Goal: Task Accomplishment & Management: Manage account settings

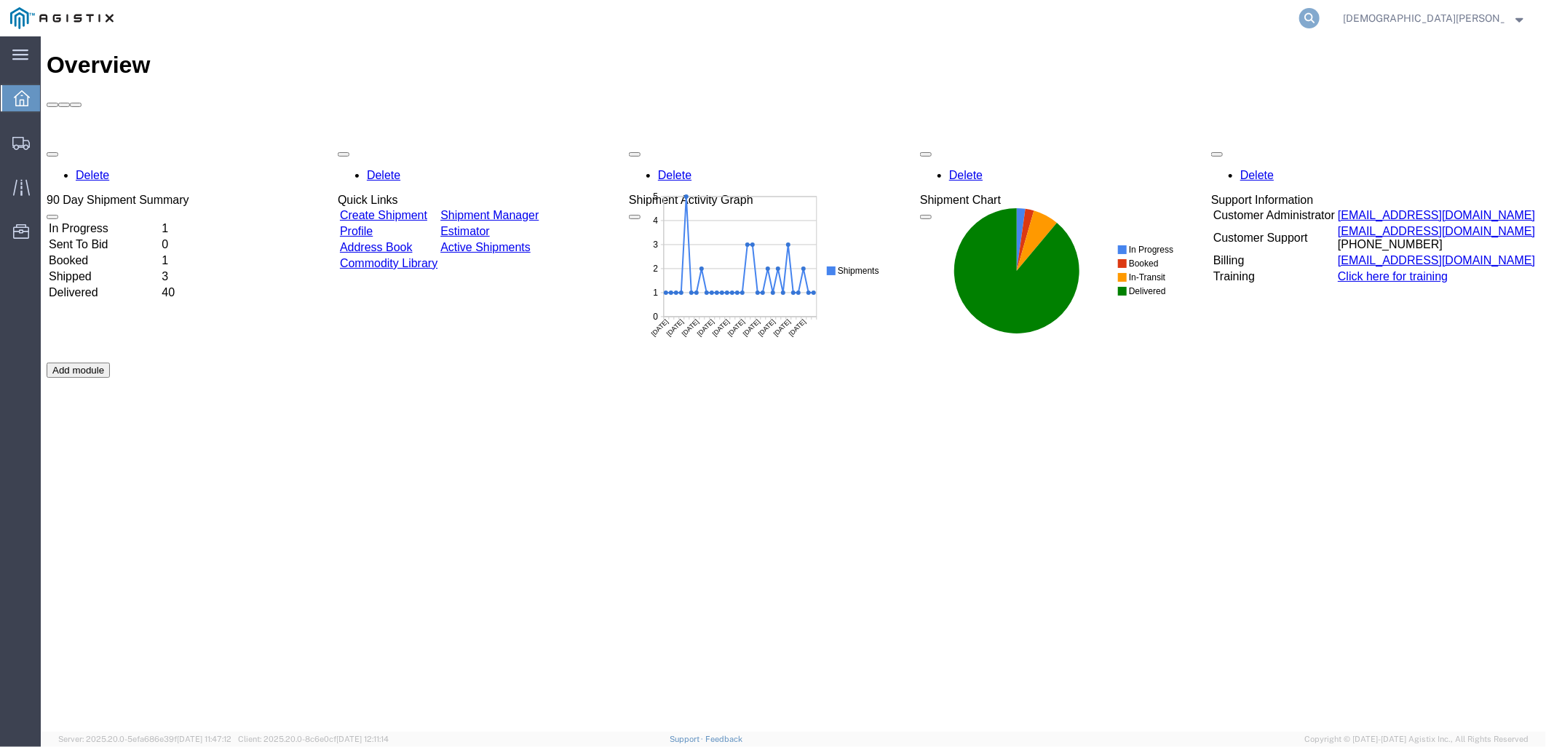
click at [1319, 12] on icon at bounding box center [1309, 18] width 20 height 20
click at [1277, 10] on input "search" at bounding box center [1077, 18] width 442 height 35
paste input "57050463"
type input "57050463"
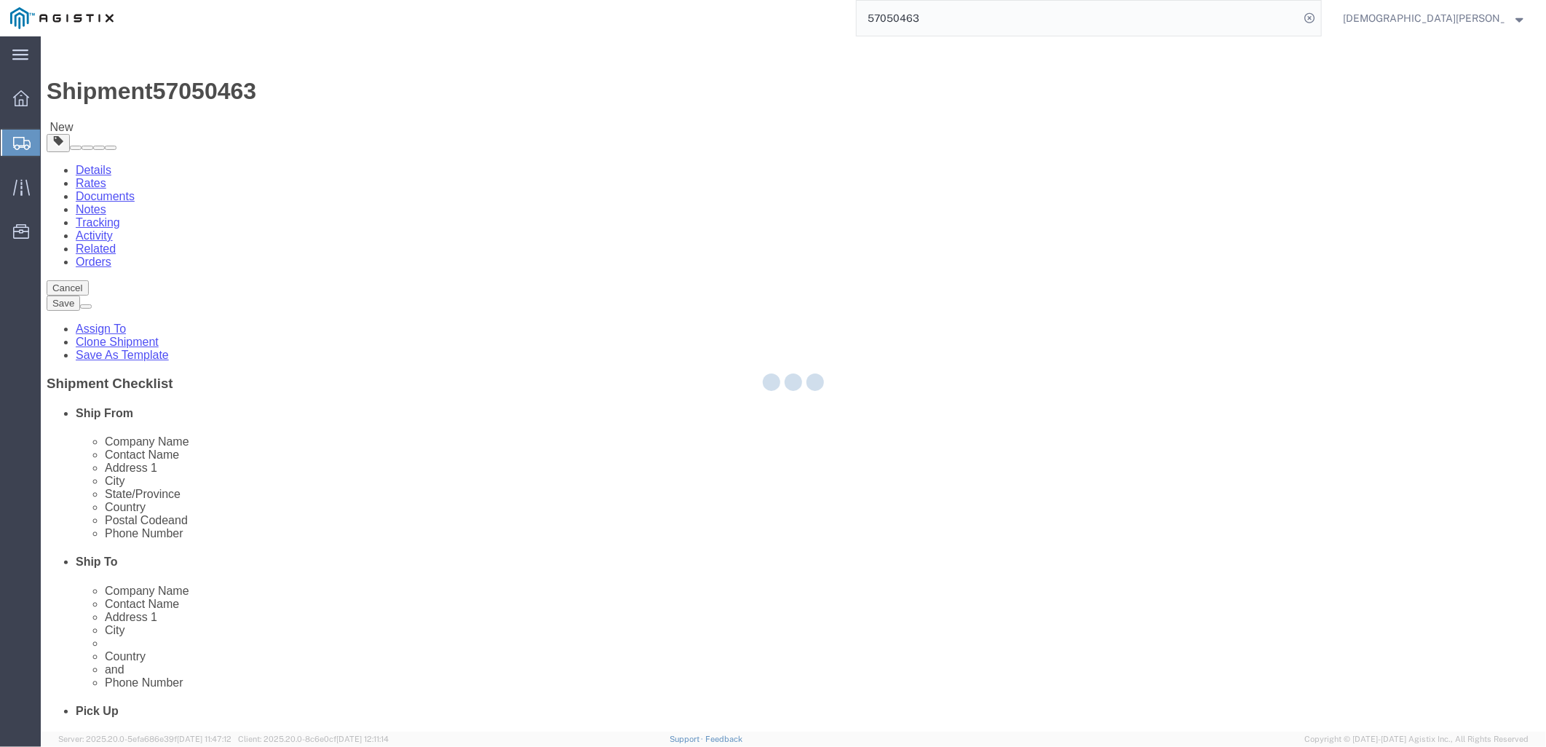
select select "49917"
select select "49933"
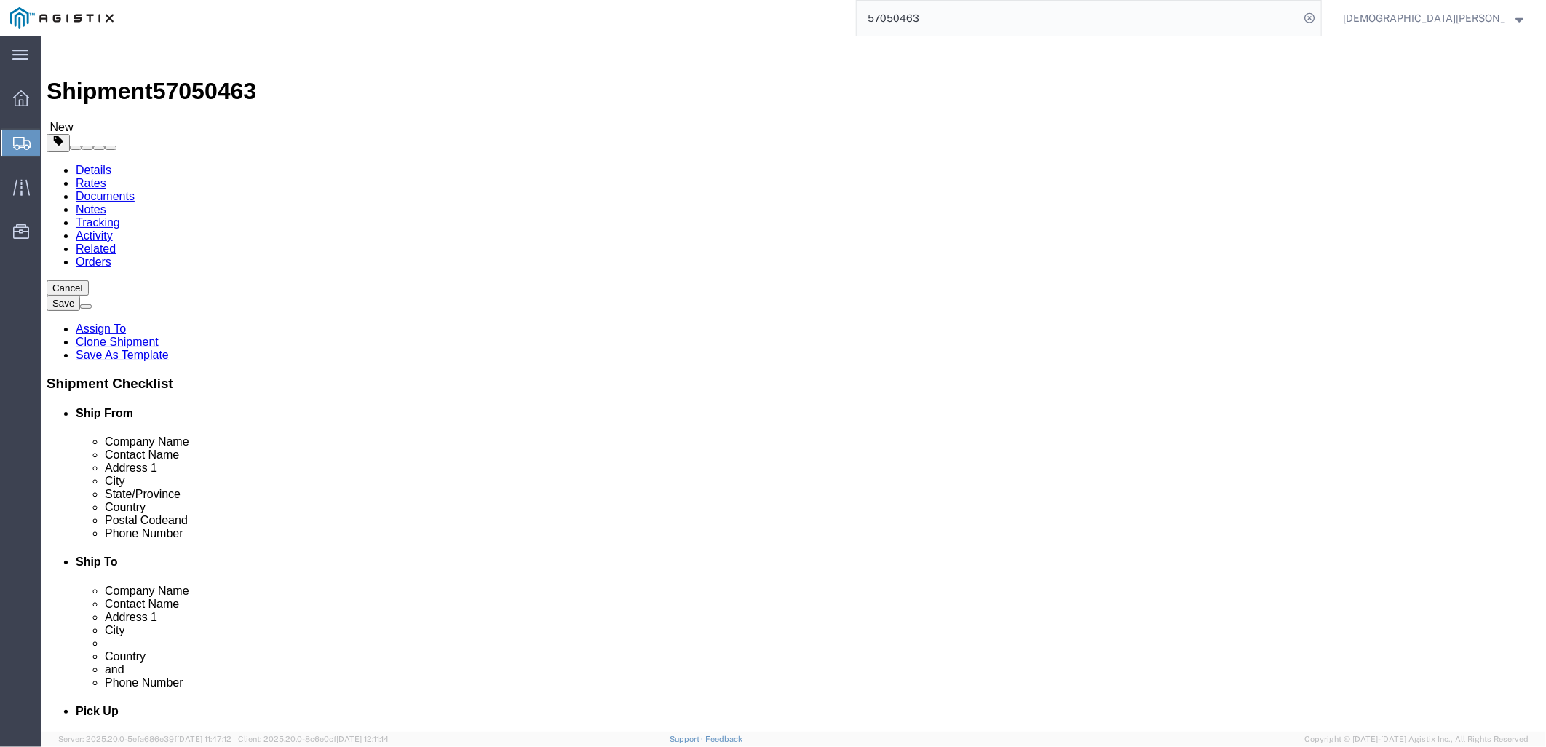
scroll to position [81, 0]
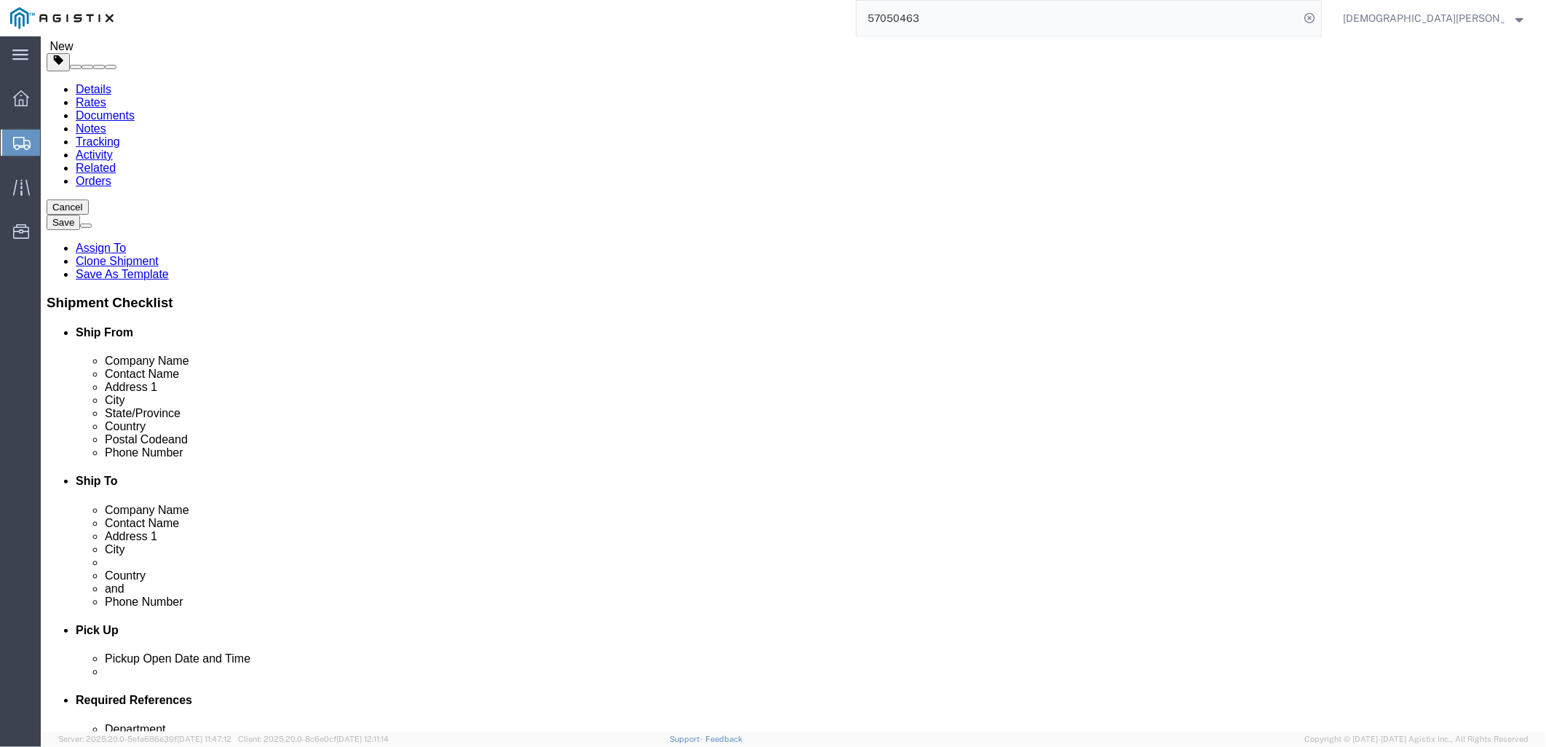
click span "57050463"
copy span "57050463"
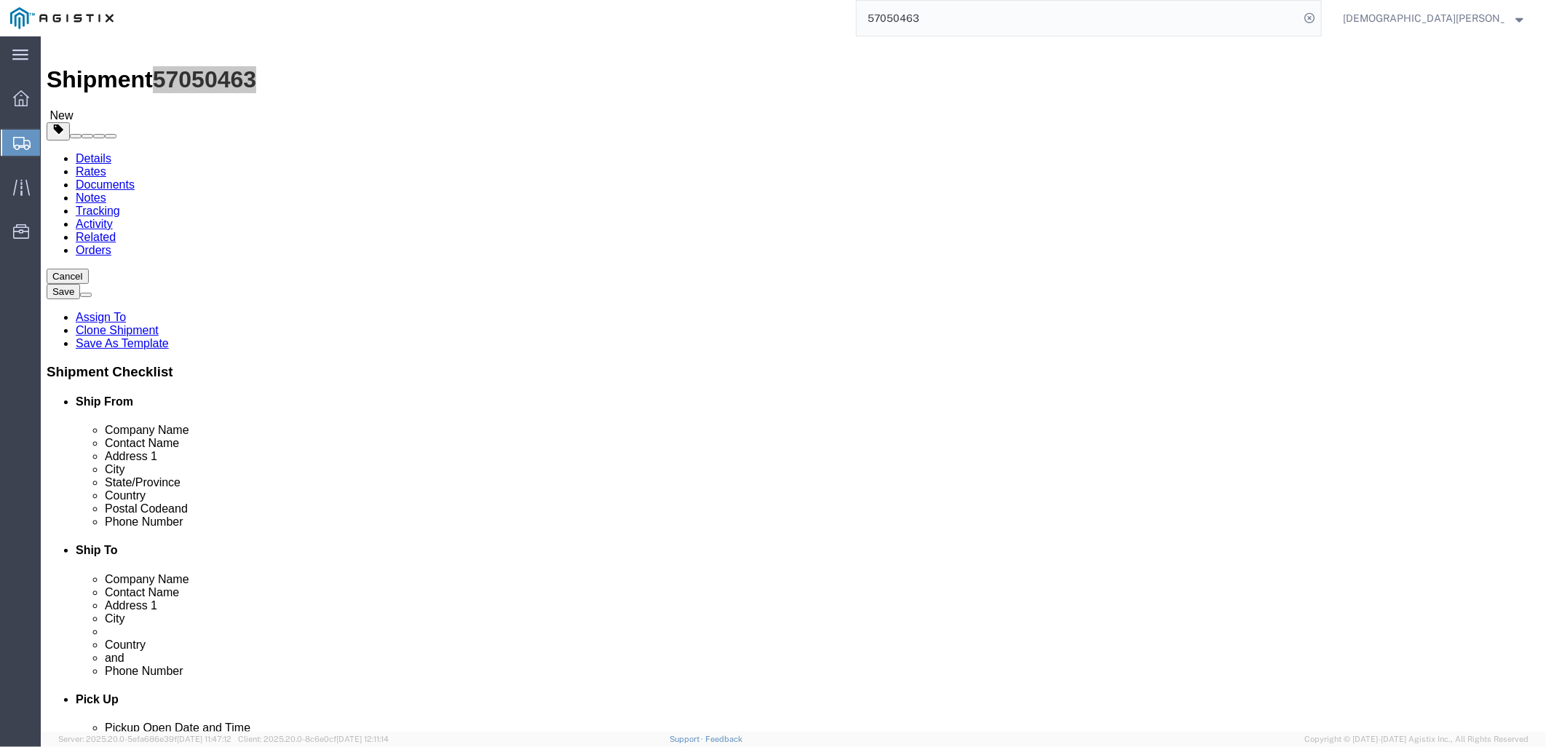
scroll to position [0, 0]
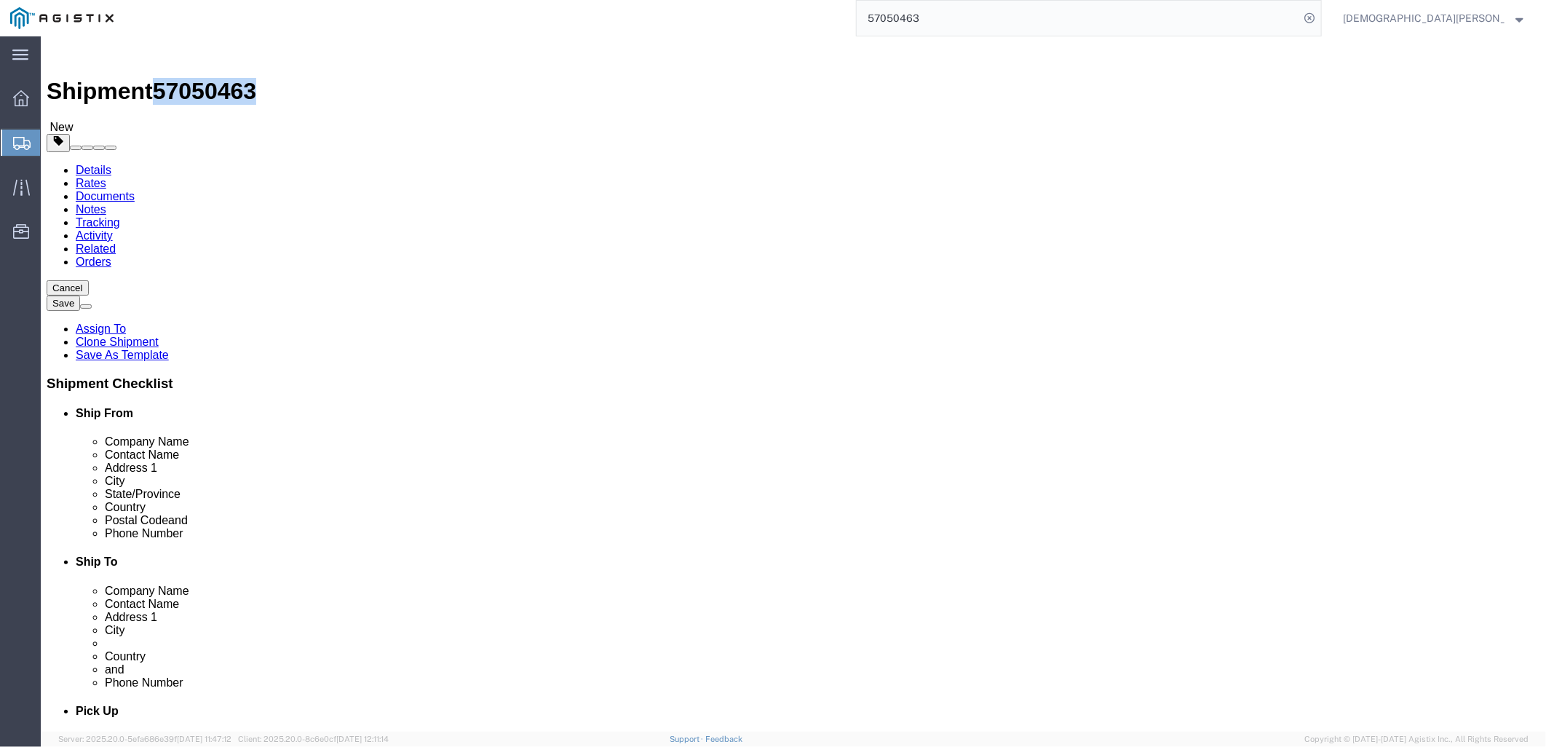
click icon
click input "[PERSON_NAME]"
drag, startPoint x: 246, startPoint y: 416, endPoint x: 254, endPoint y: 417, distance: 8.0
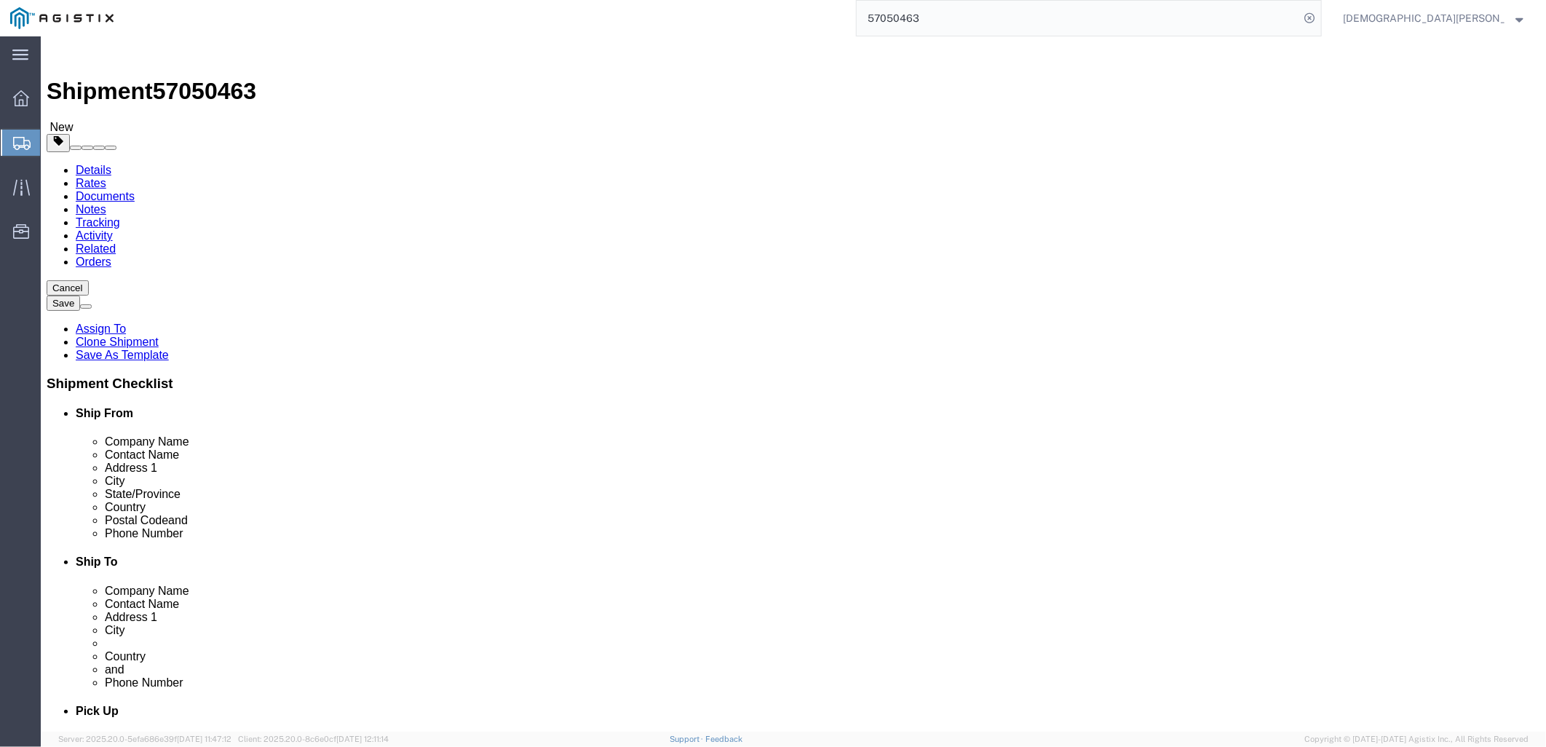
click input "[PERSON_NAME]"
click input "[PHONE_NUMBER]"
drag, startPoint x: 321, startPoint y: 616, endPoint x: 153, endPoint y: 611, distance: 168.2
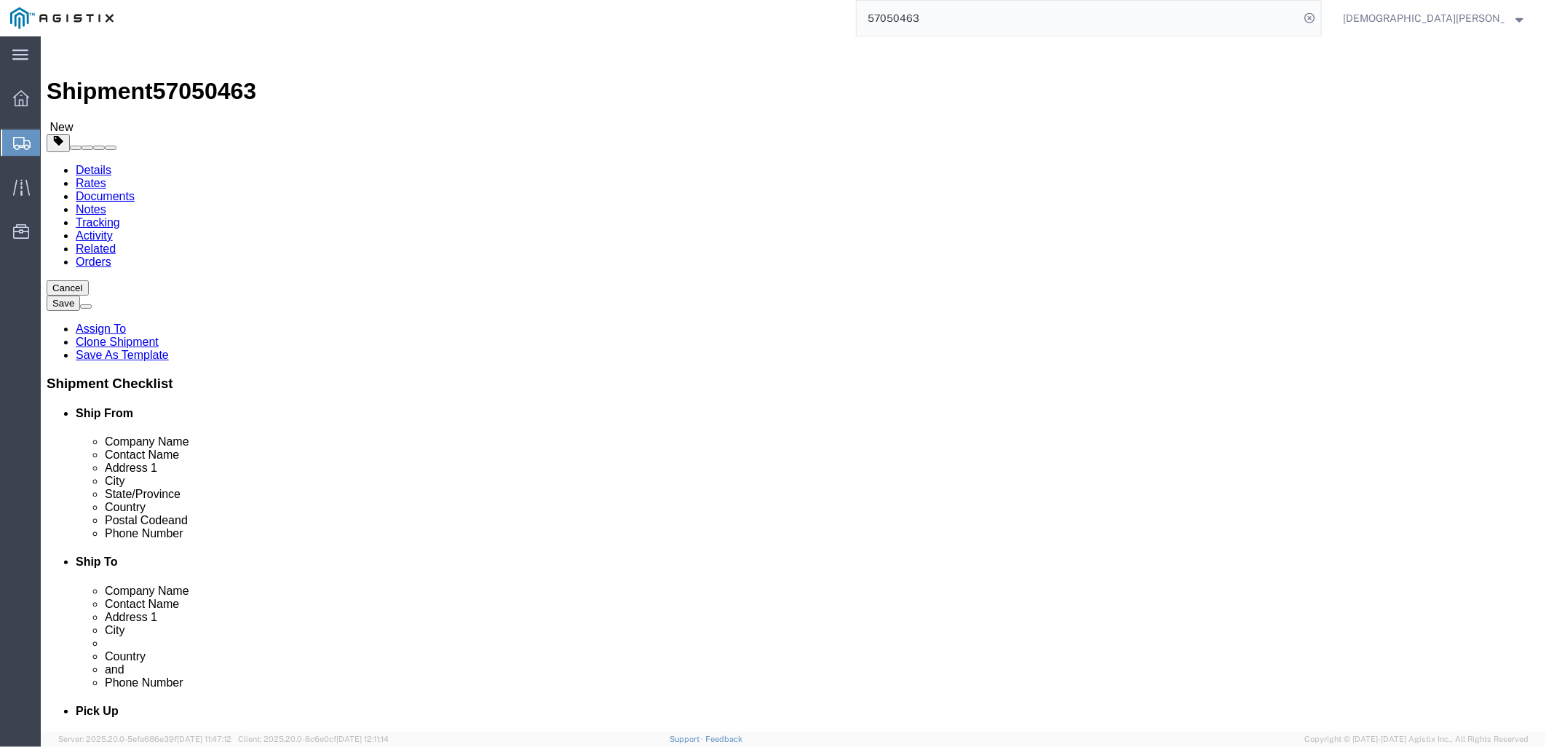
click div "Phone Number [PHONE_NUMBER] 309"
click input "4640 Subchaser Ct"
drag, startPoint x: 346, startPoint y: 444, endPoint x: -53, endPoint y: 406, distance: 400.6
click html "Shipment 57050463 New Details Rates Documents Notes Tracking Activity Related O…"
drag, startPoint x: 311, startPoint y: 484, endPoint x: 319, endPoint y: 482, distance: 7.6
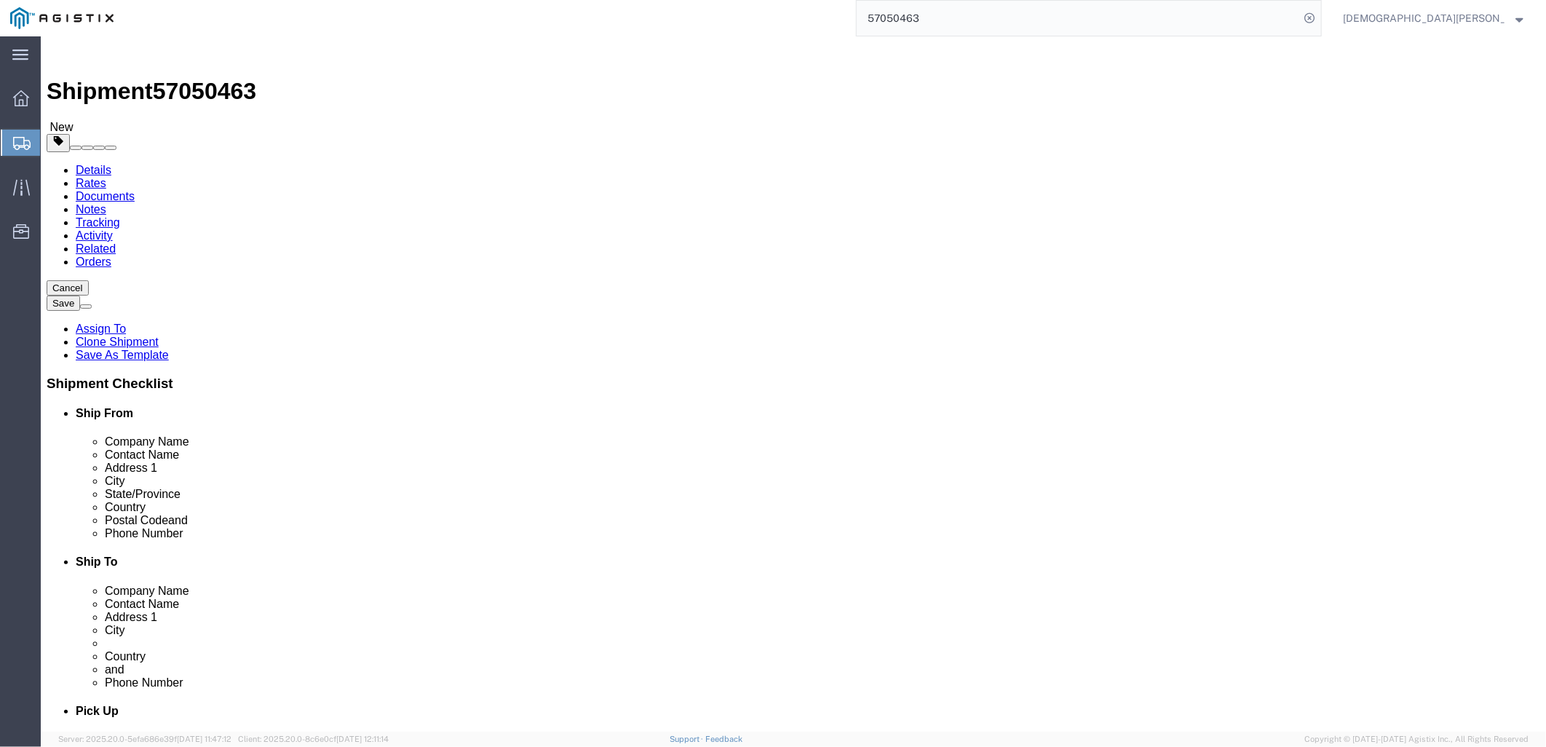
click input "Building 200"
drag, startPoint x: 319, startPoint y: 482, endPoint x: 40, endPoint y: 476, distance: 279.5
click div "Address 2 Building 200"
click input "32244"
drag, startPoint x: 266, startPoint y: 586, endPoint x: -17, endPoint y: 564, distance: 283.9
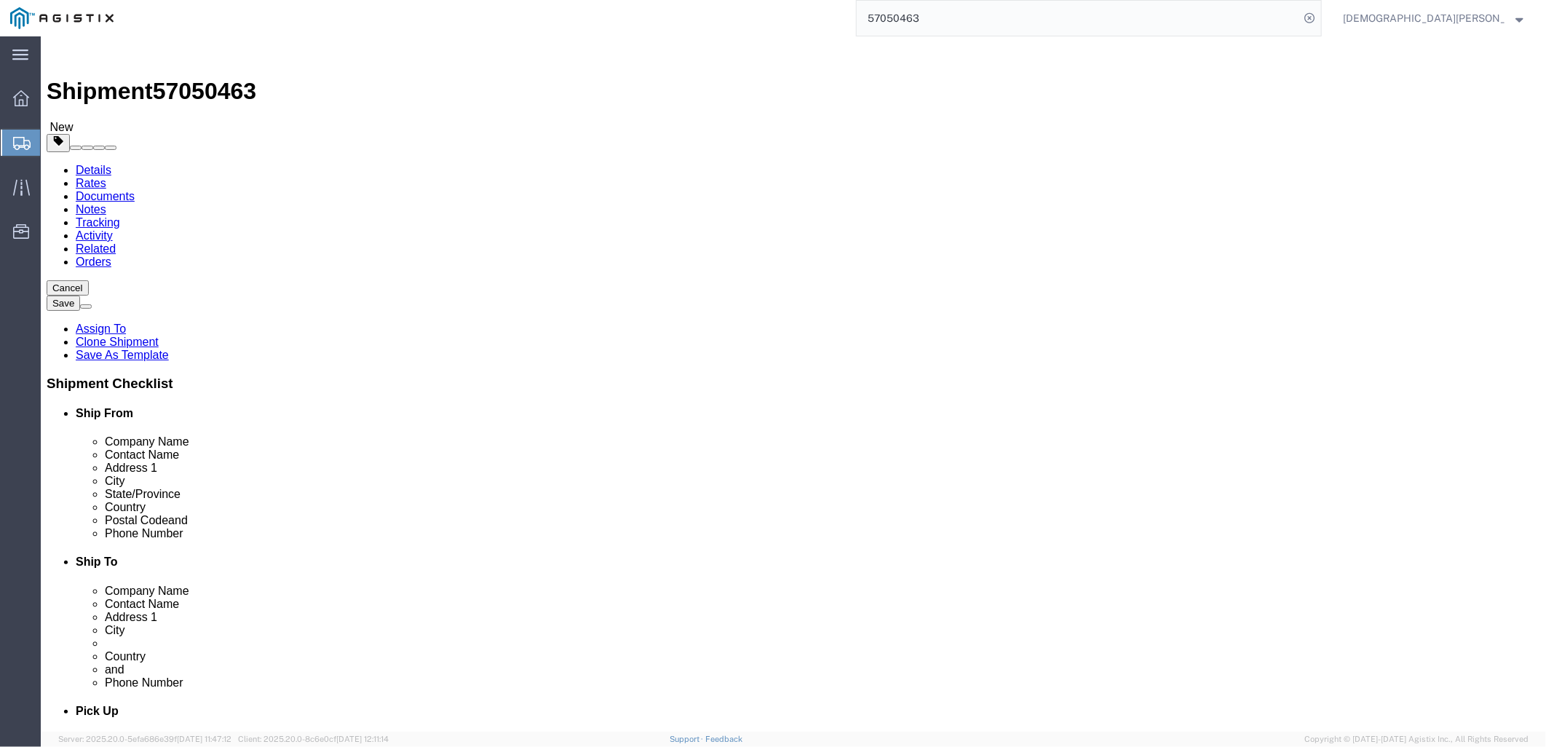
click html "Shipment 57050463 New Details Rates Documents Notes Tracking Activity Related O…"
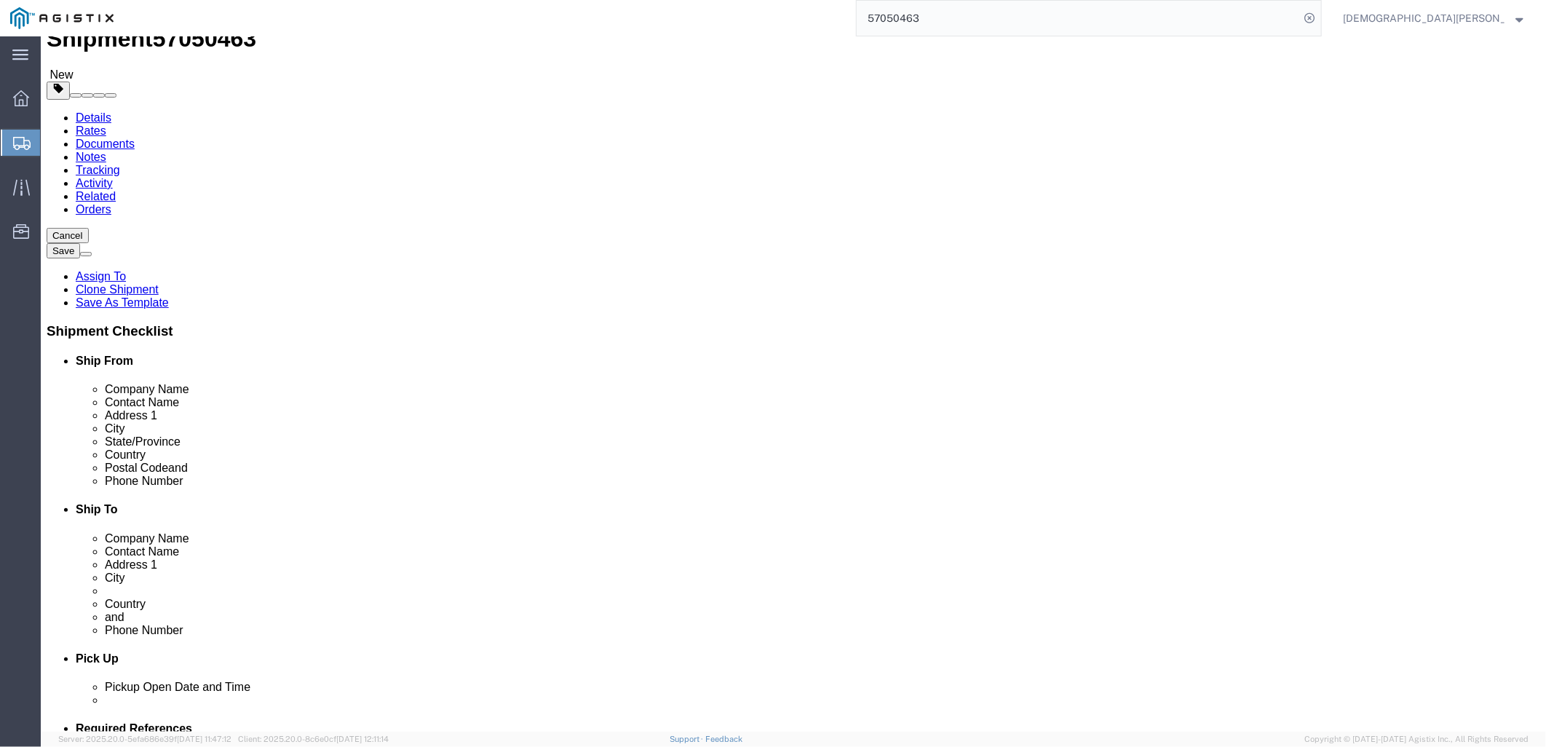
scroll to position [81, 0]
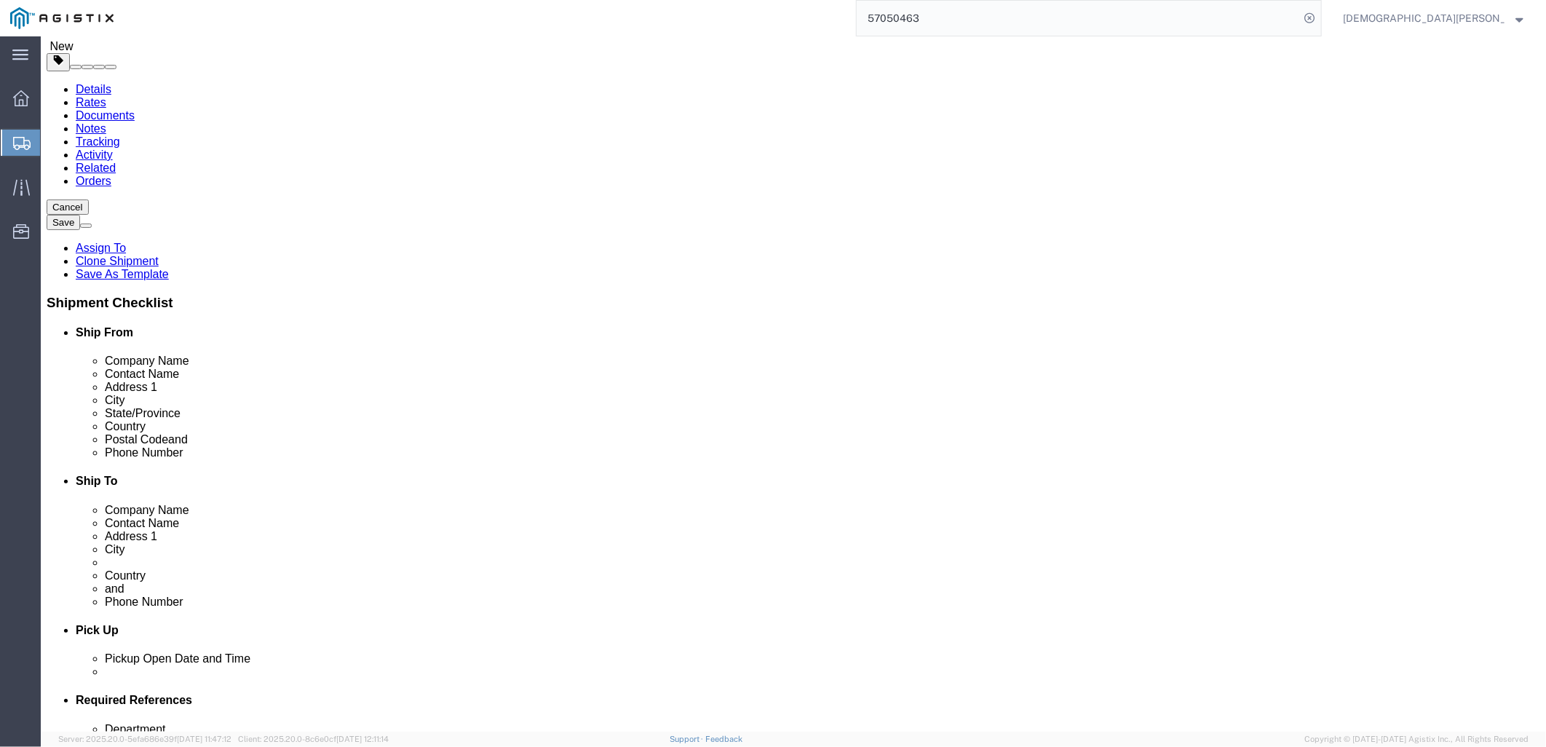
drag, startPoint x: 958, startPoint y: 311, endPoint x: 602, endPoint y: 298, distance: 356.1
click div "Company Name Amentum Services, Inc"
click input "[STREET_ADDRESS]"
drag, startPoint x: 945, startPoint y: 364, endPoint x: 697, endPoint y: 373, distance: 247.6
click div "Address [STREET_ADDRESS]"
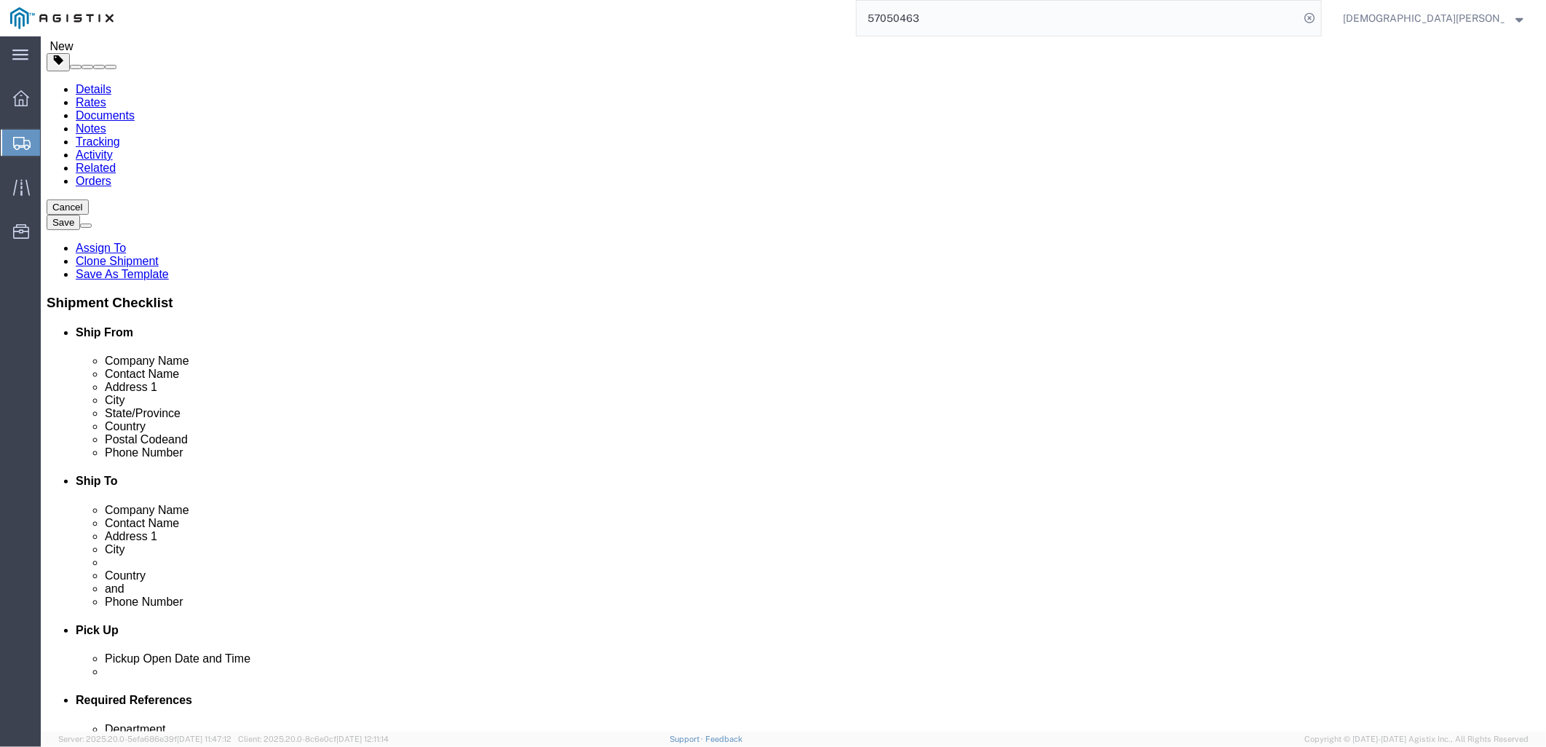
click input "c/o Amentum Services, Inc."
drag, startPoint x: 967, startPoint y: 396, endPoint x: 677, endPoint y: 393, distance: 289.6
click div "Address 2 c/o Amentum Services, Inc."
click input "00604"
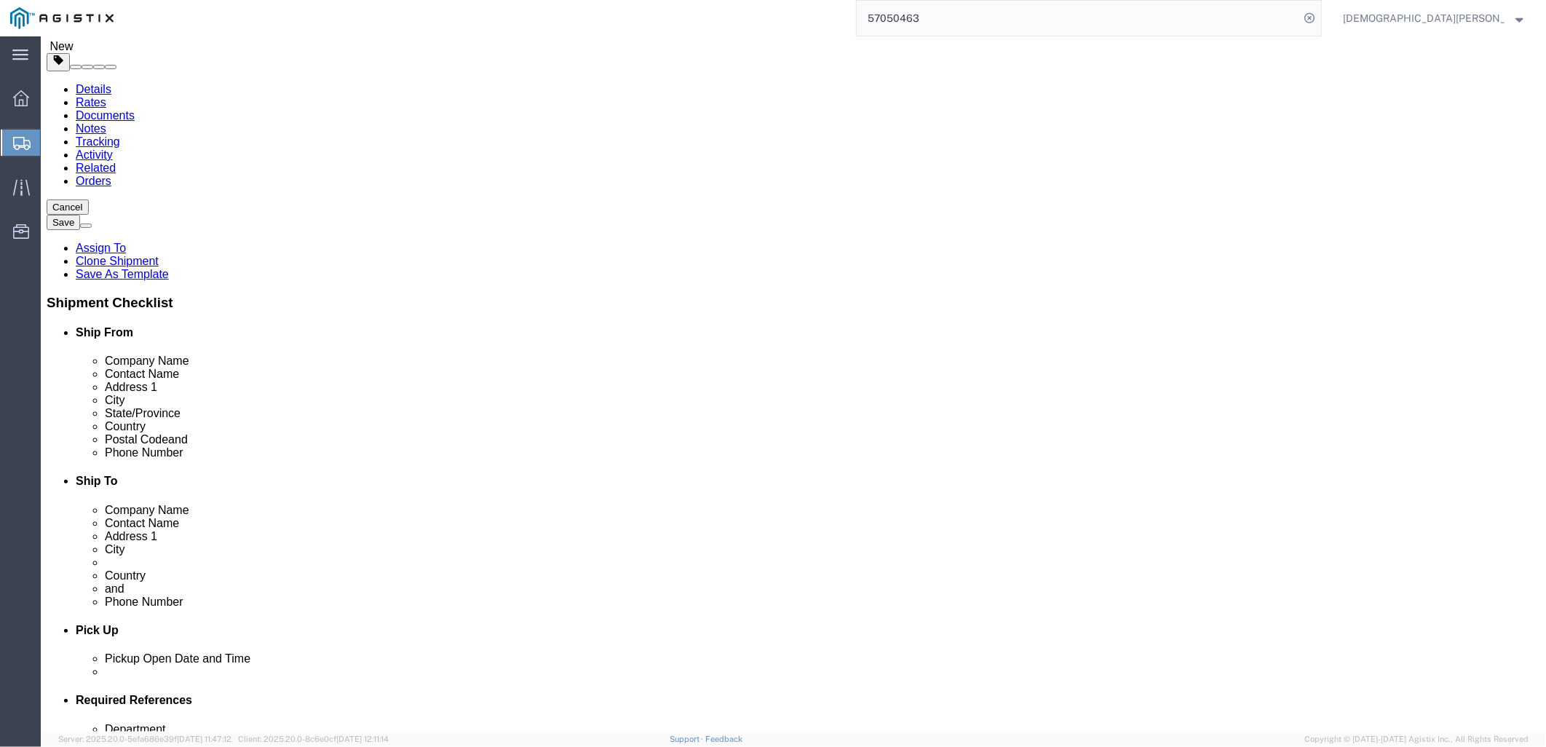
scroll to position [3258, 0]
drag, startPoint x: 888, startPoint y: 427, endPoint x: 863, endPoint y: 427, distance: 24.7
click input "Aguadilla"
click link "Package Information"
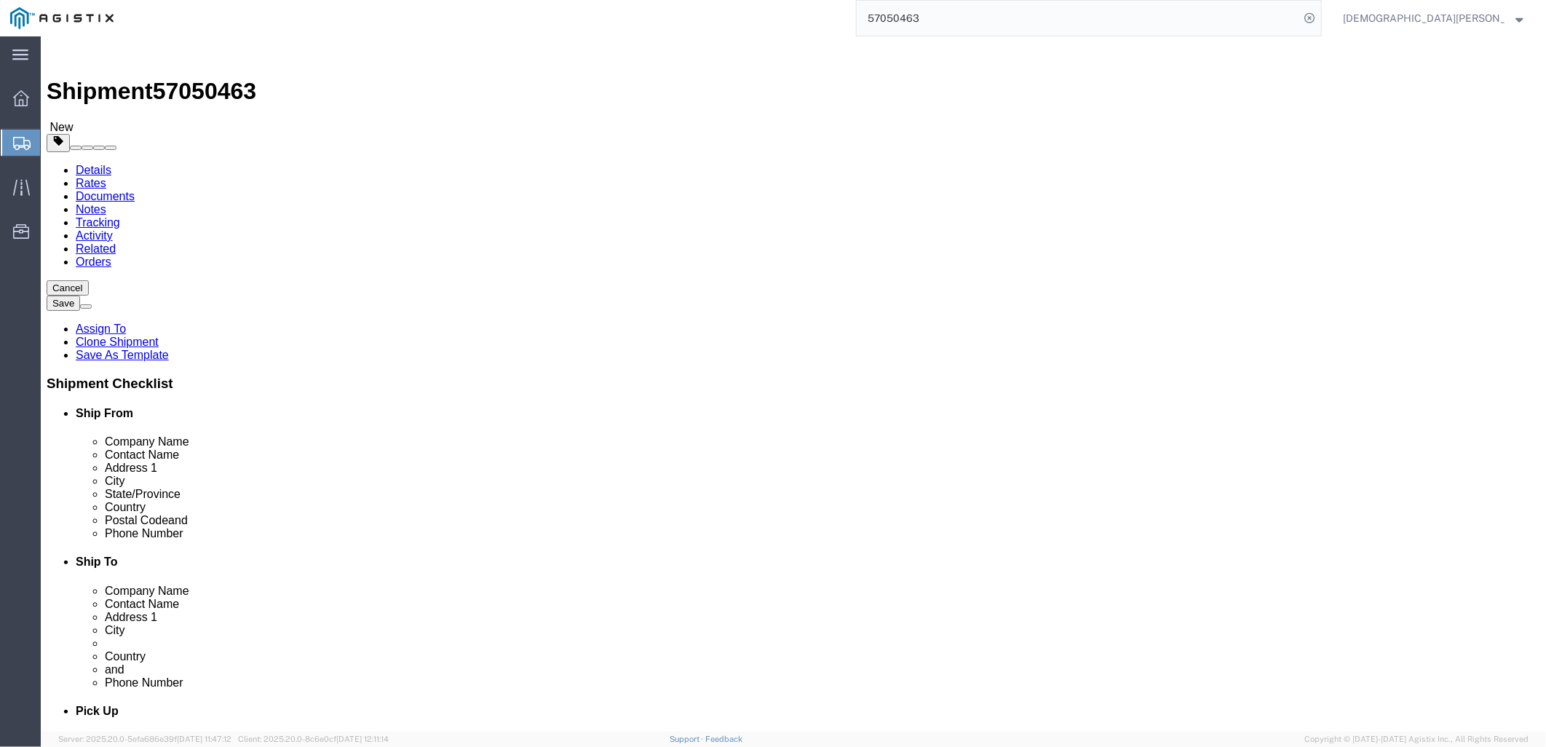
click dd "7.00 Each"
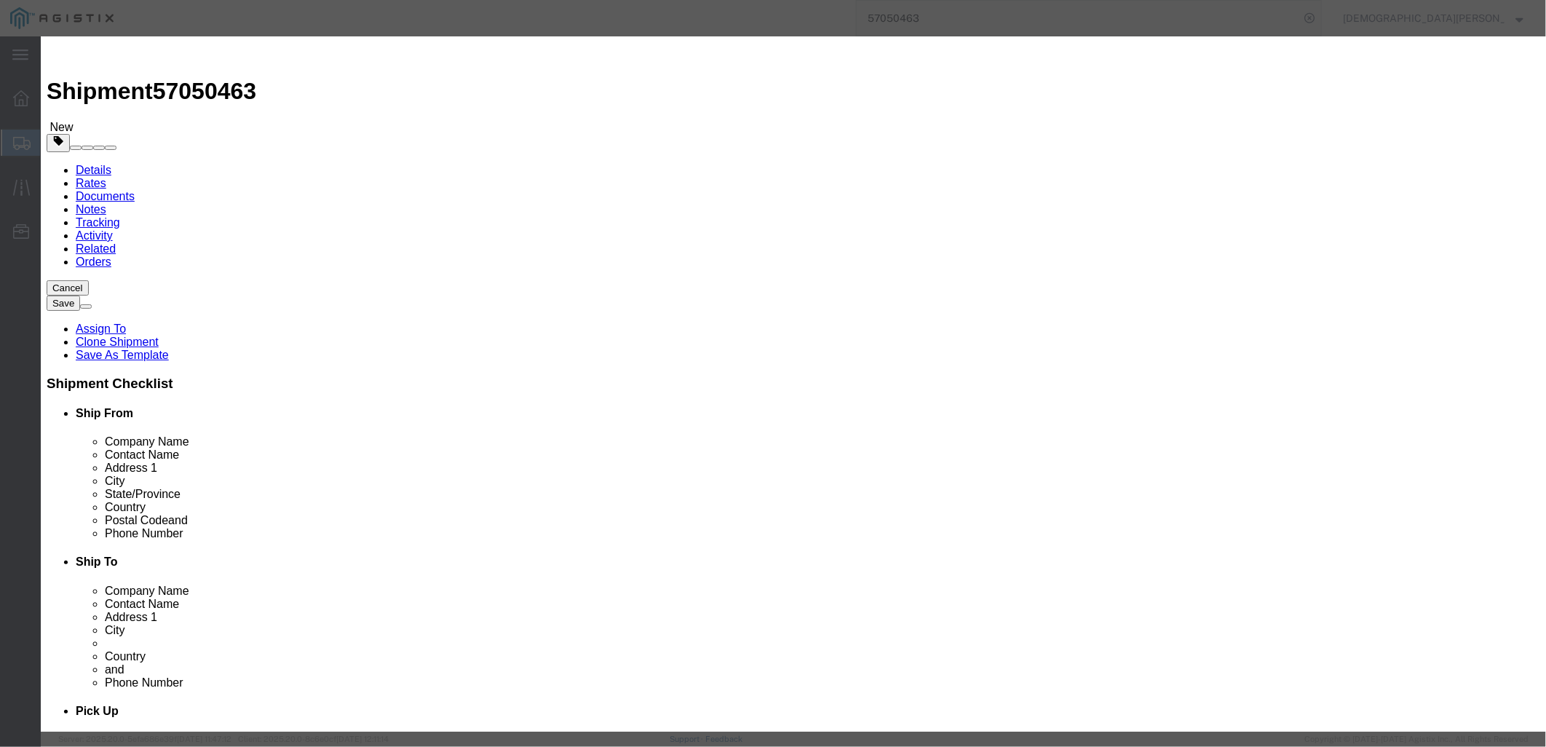
click input "NIGHT VISION GOGGLE"
drag, startPoint x: 653, startPoint y: 114, endPoint x: 261, endPoint y: 138, distance: 392.3
click div "Edit content Commodity library Product Name NIGHT VISION GOGGLE Pieces 7.00 Sel…"
drag, startPoint x: 530, startPoint y: 164, endPoint x: 485, endPoint y: 165, distance: 45.1
click div "70000.00"
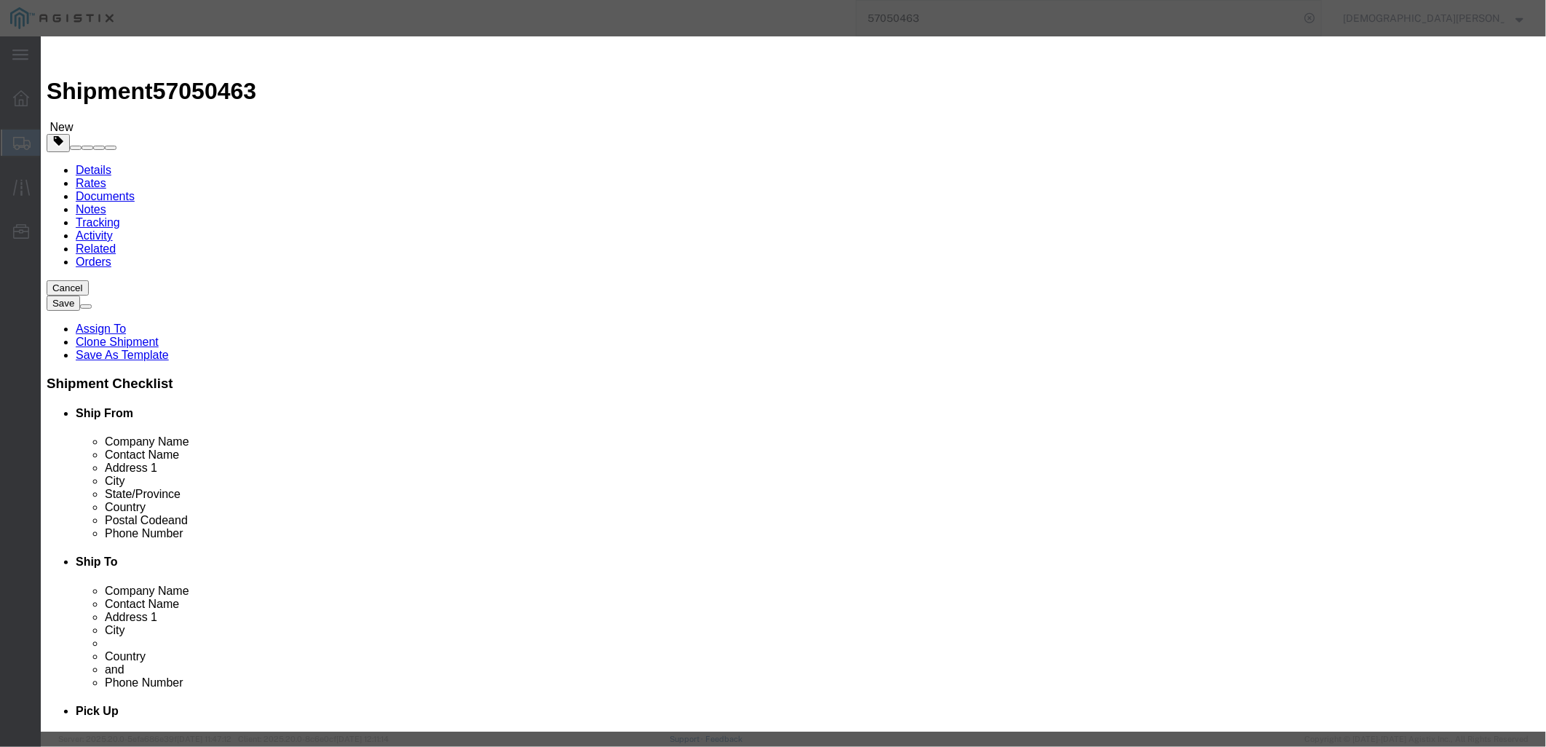
click button "Close"
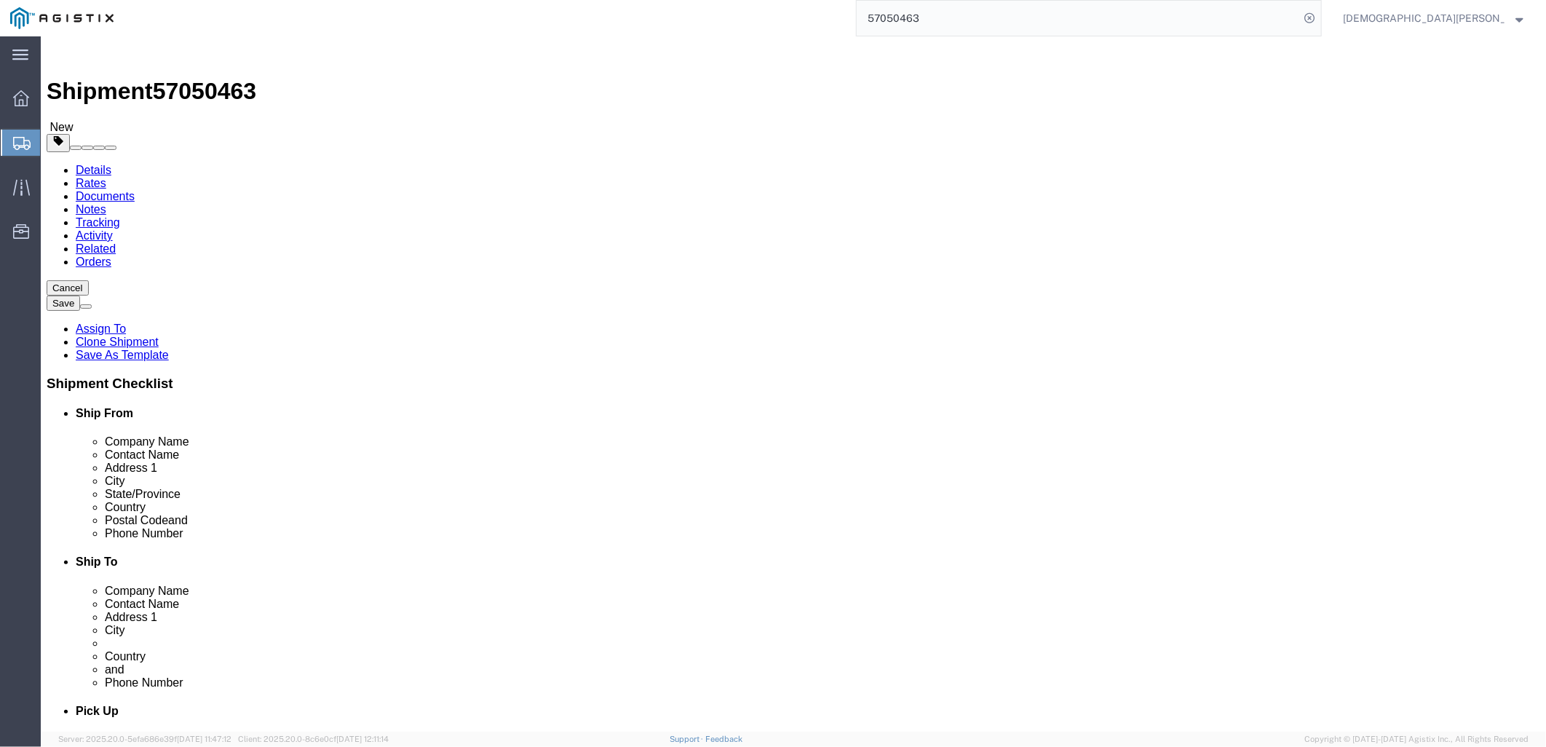
click dd "7.00 Each"
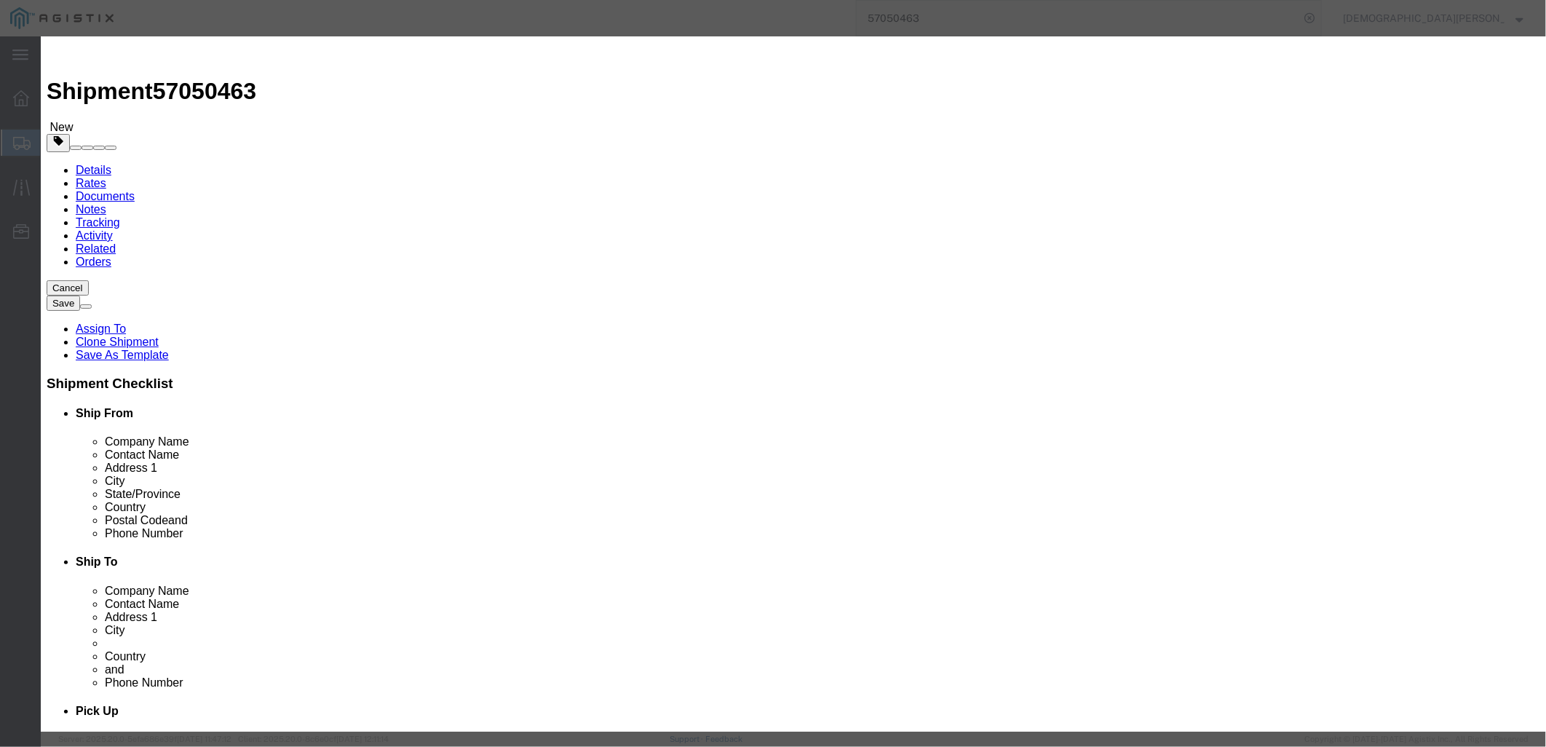
click button "Close"
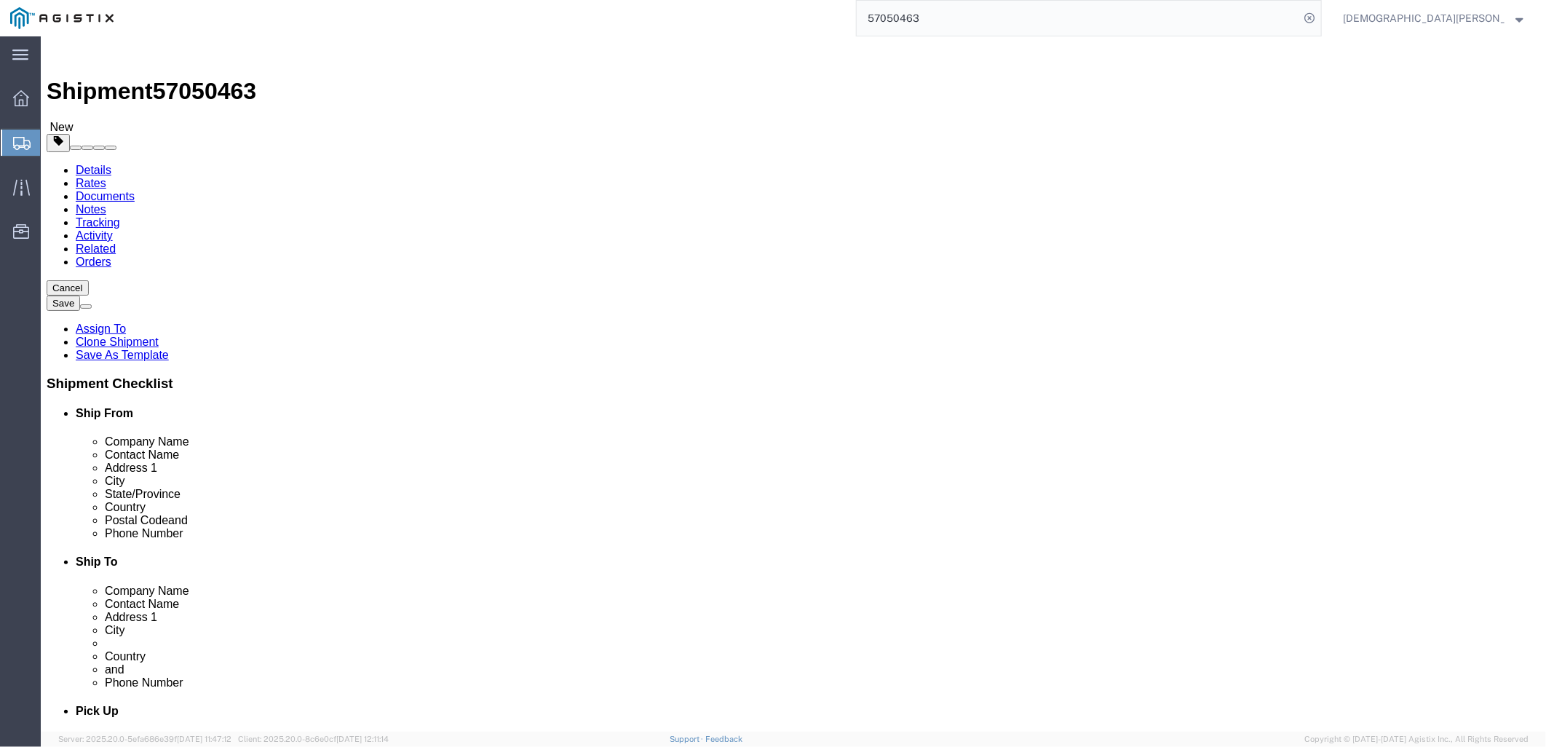
click link "Special Services"
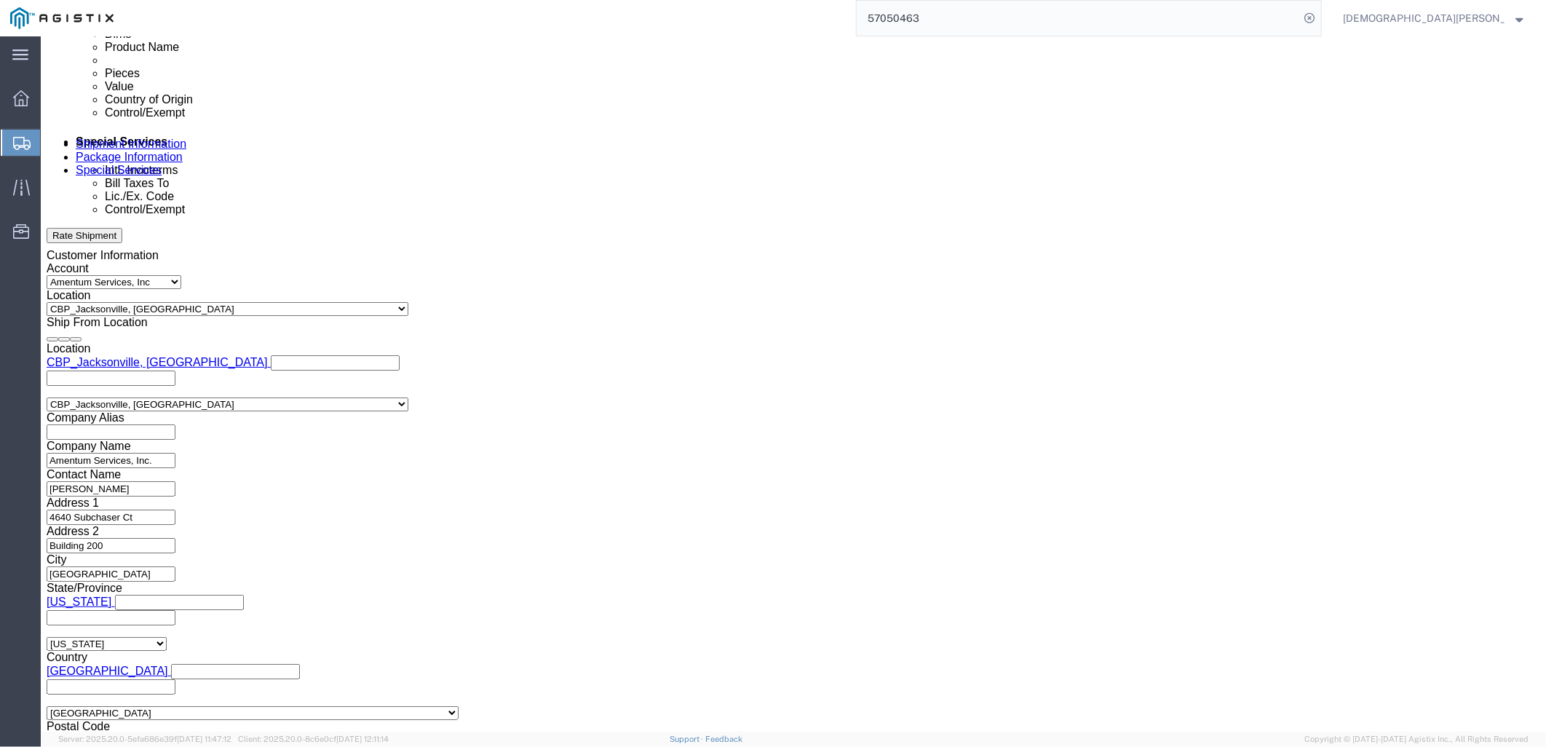
scroll to position [889, 0]
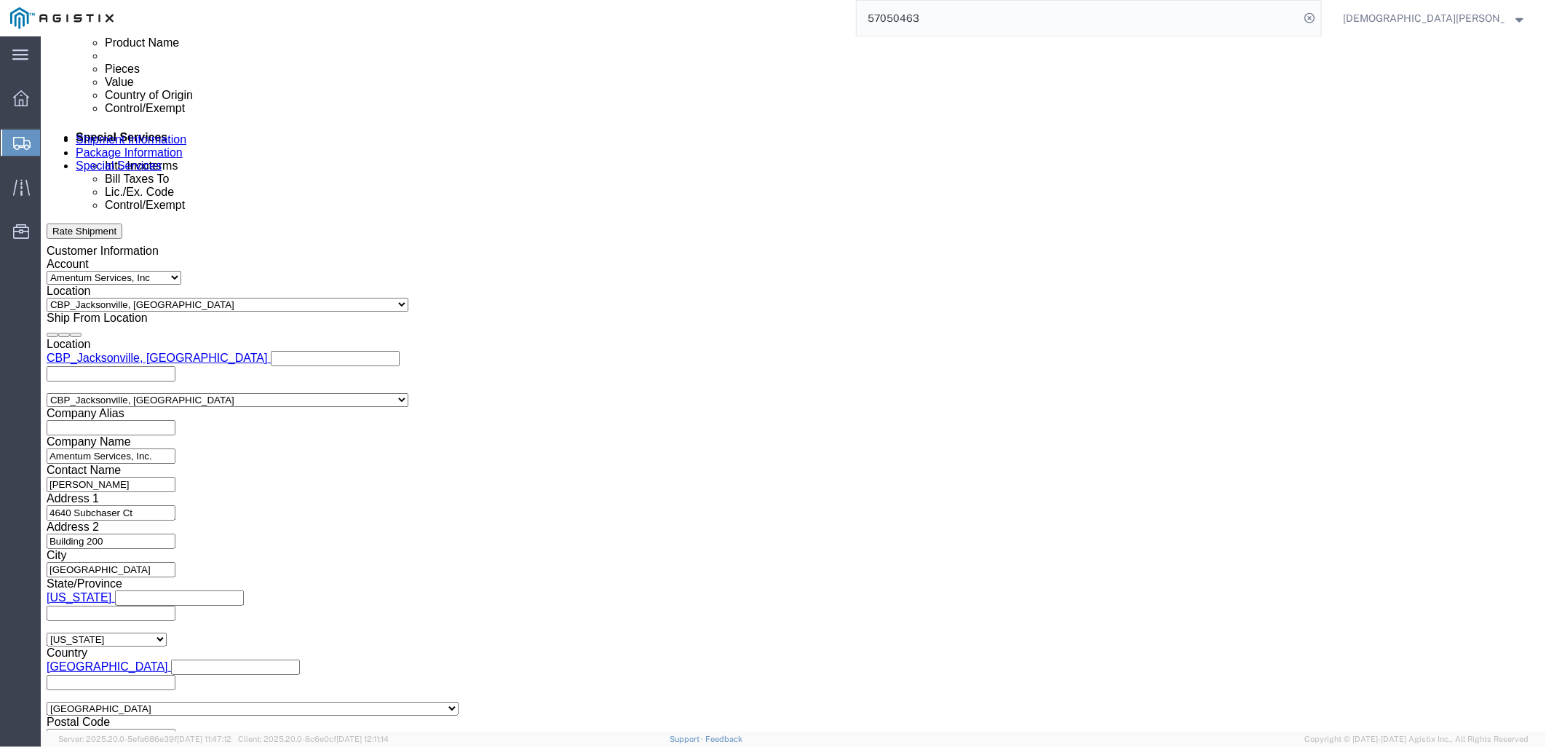
click input "text"
paste input "X20251007683626"
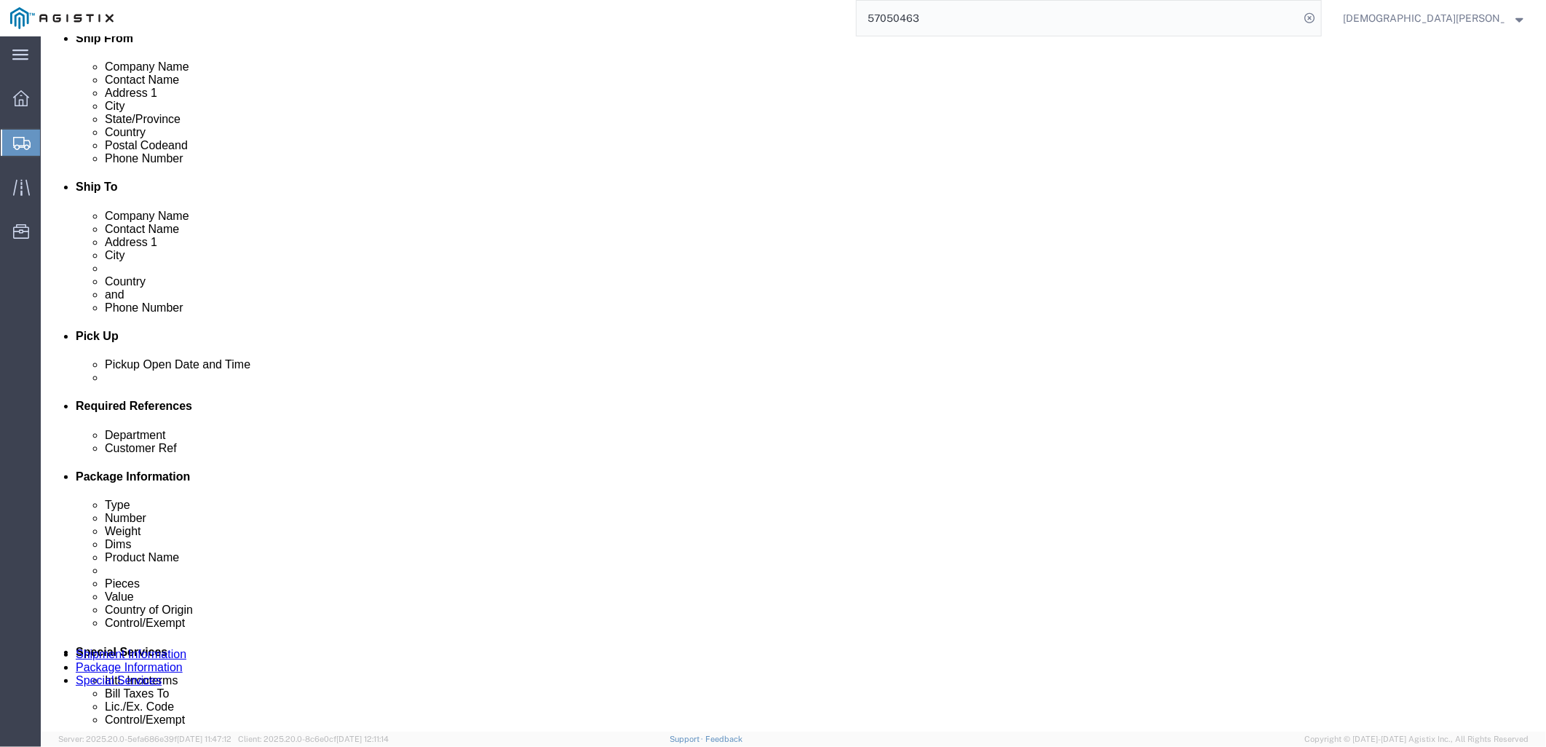
scroll to position [0, 0]
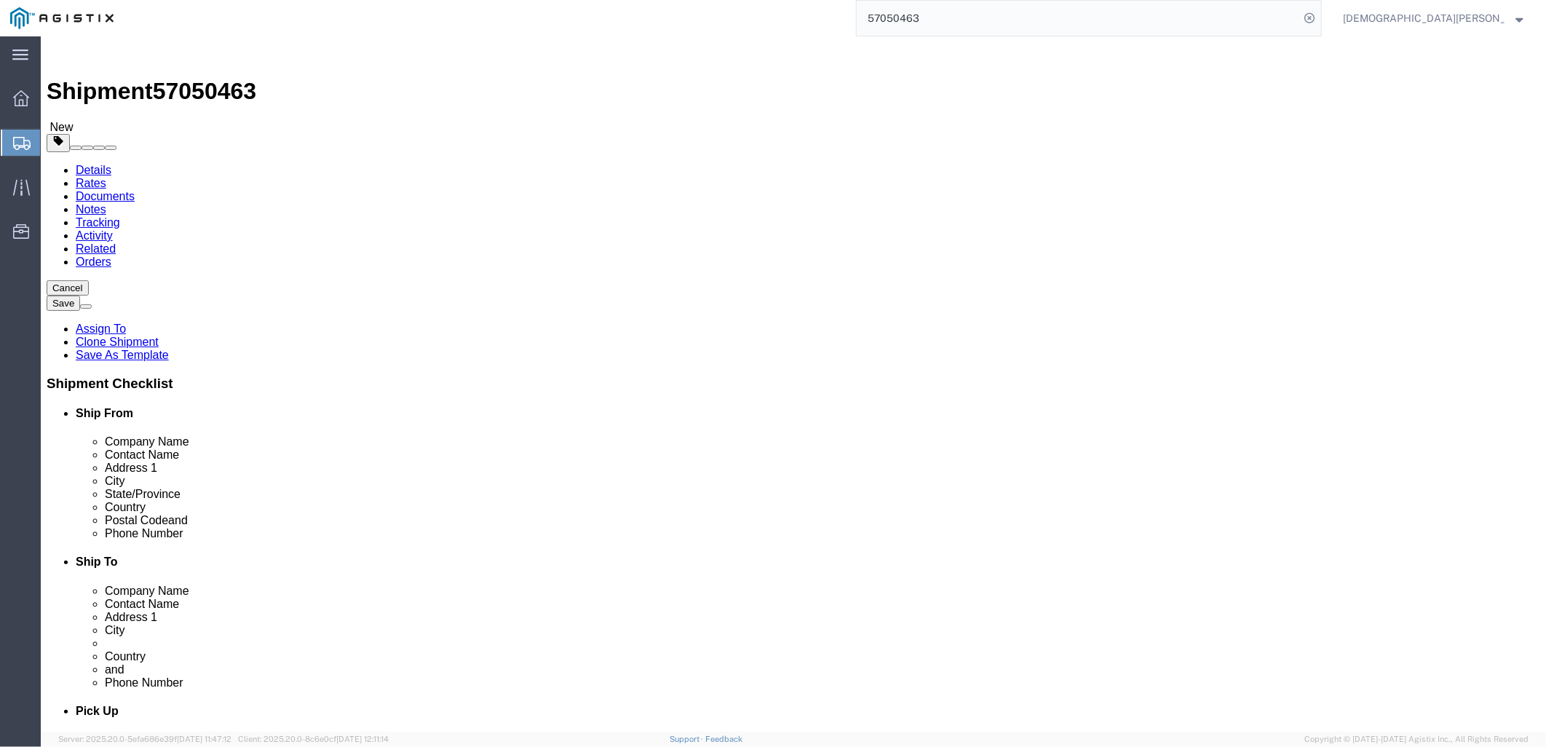
type input "X20251007683626"
click link "Documents"
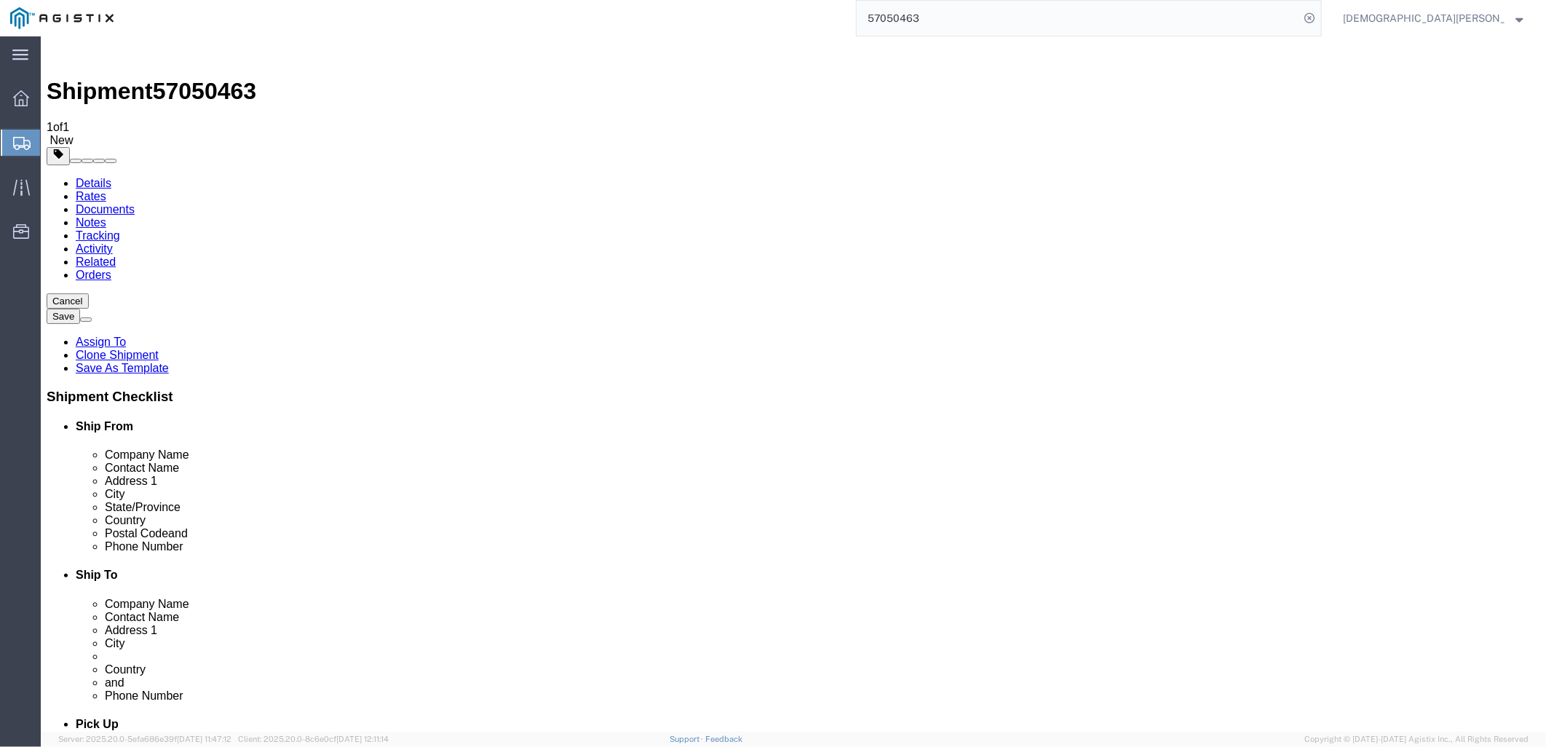
click at [125, 335] on link "Assign To" at bounding box center [100, 341] width 50 height 12
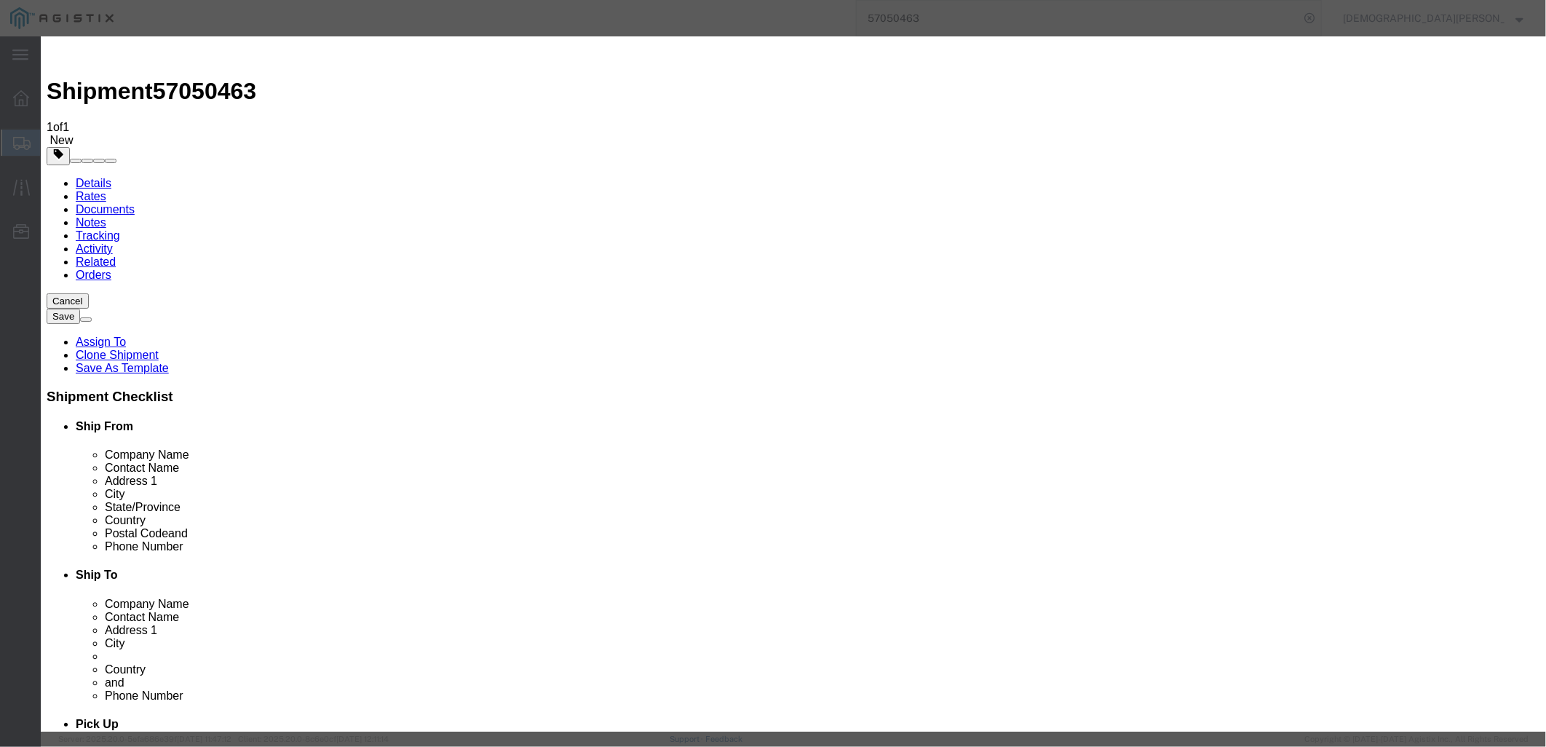
select select "101678"
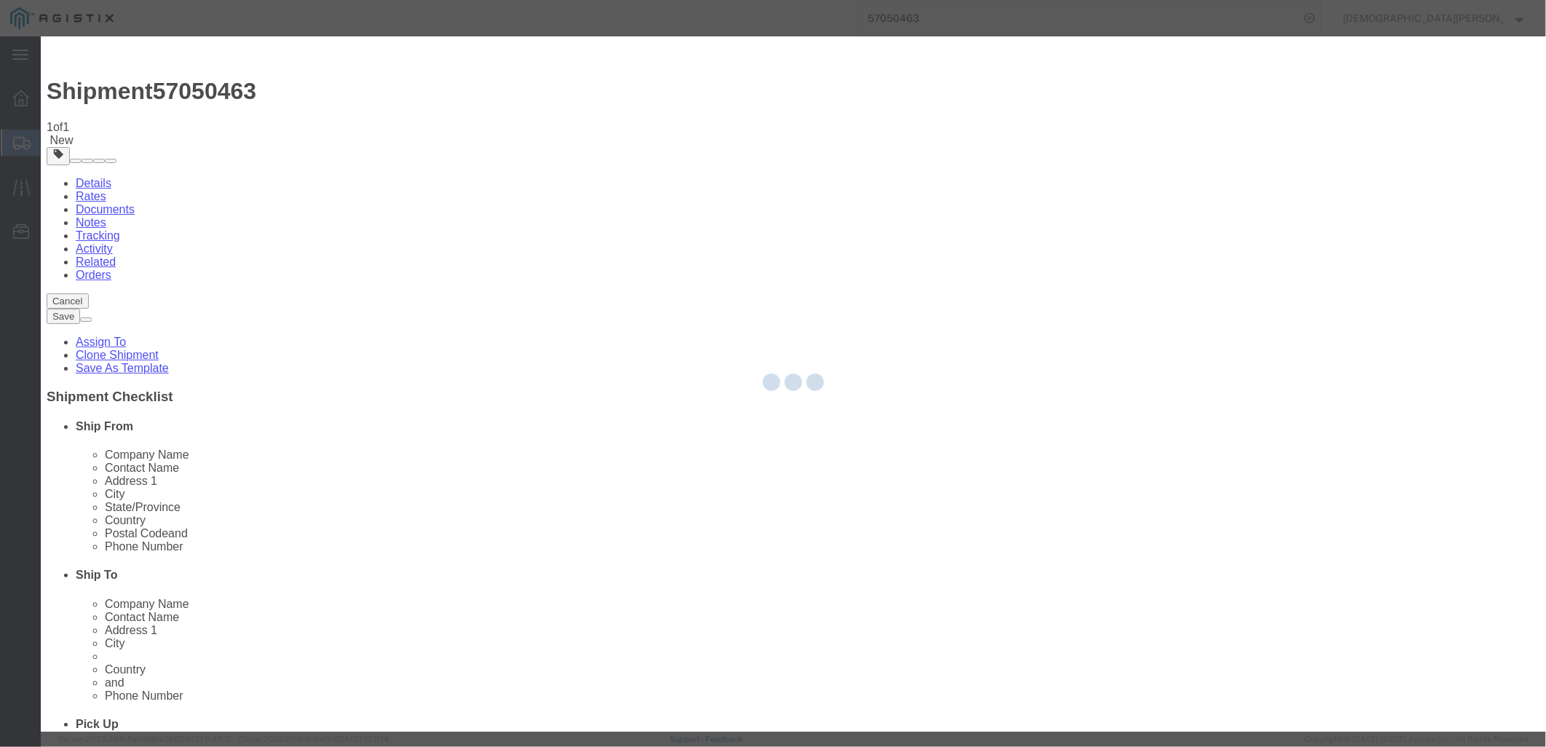
select select
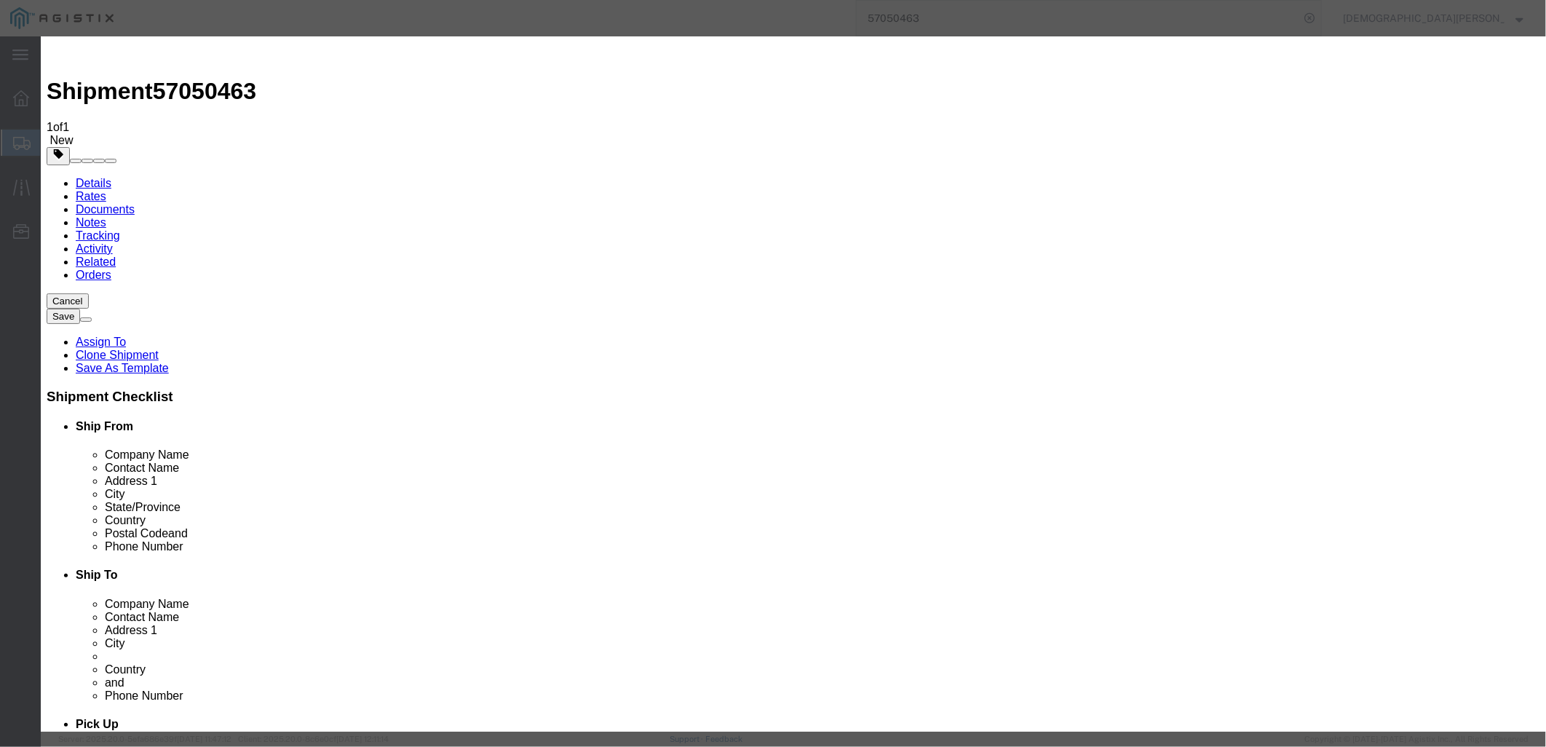
type input "tms"
select select "51622"
paste textarea "ITN: X20251007683626"
type textarea "ITN: X20251007683626"
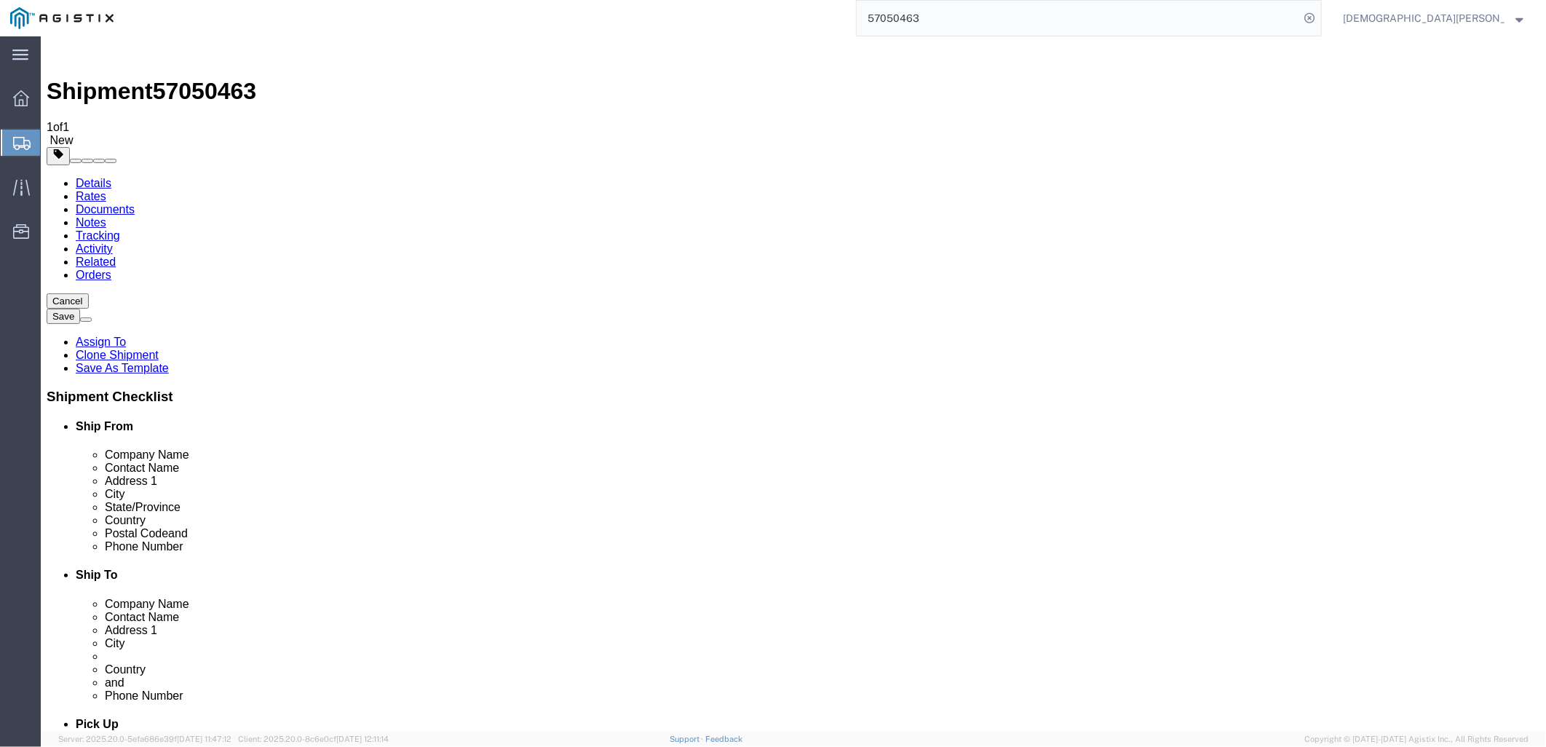
click at [134, 202] on link "Documents" at bounding box center [104, 208] width 59 height 12
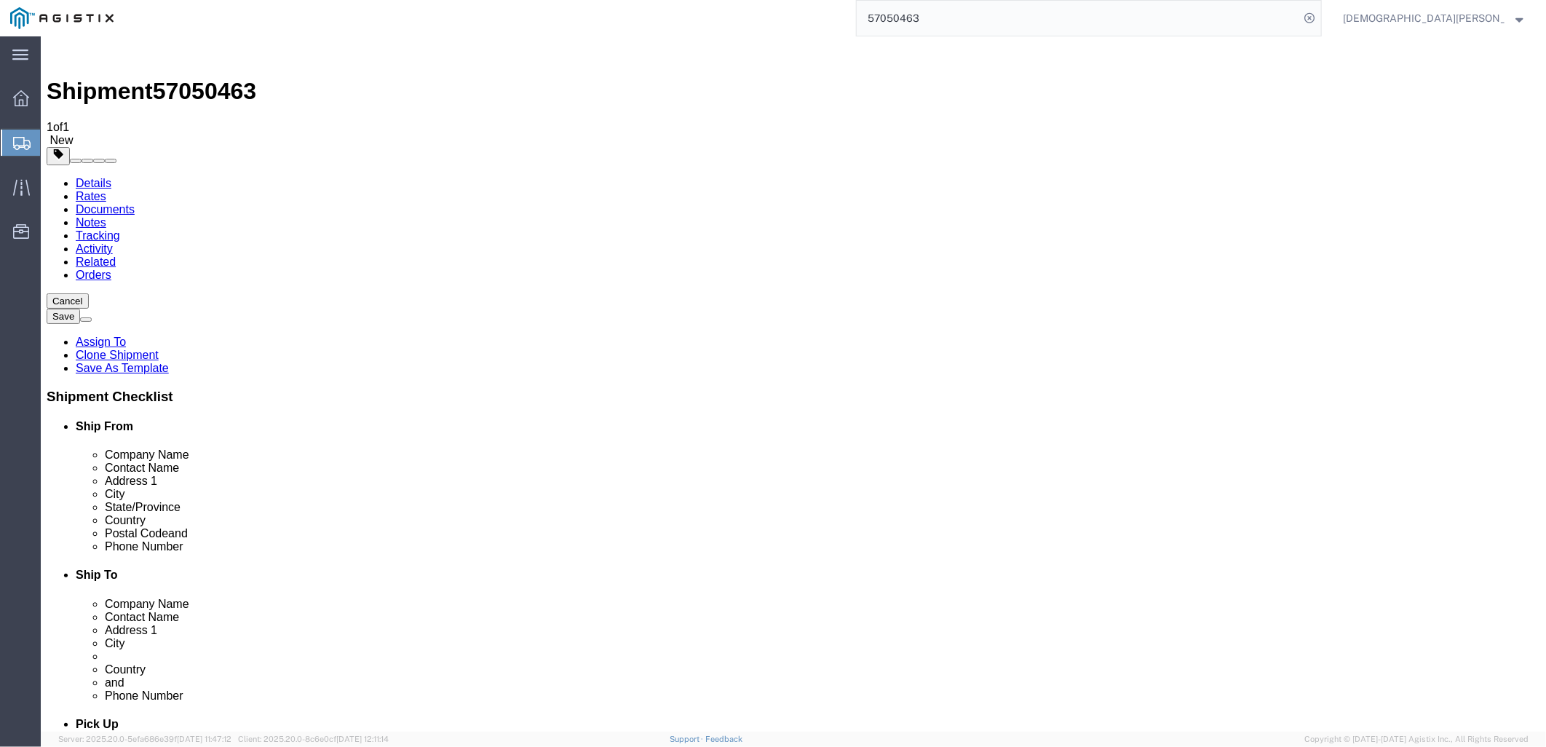
click at [134, 202] on link "Documents" at bounding box center [104, 208] width 59 height 12
drag, startPoint x: 443, startPoint y: 352, endPoint x: 441, endPoint y: 343, distance: 9.0
click at [134, 202] on link "Documents" at bounding box center [104, 208] width 59 height 12
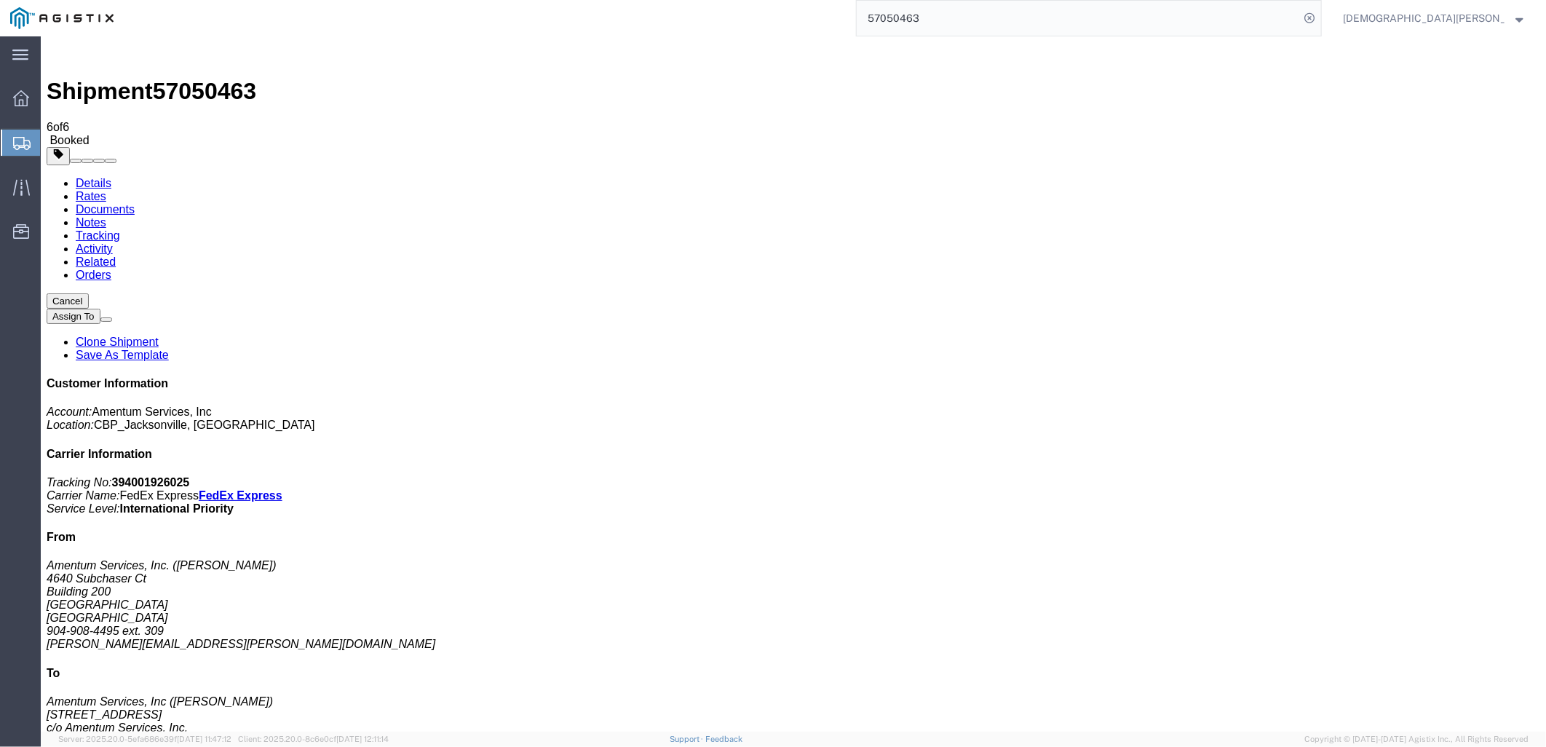
click at [134, 202] on link "Documents" at bounding box center [104, 208] width 59 height 12
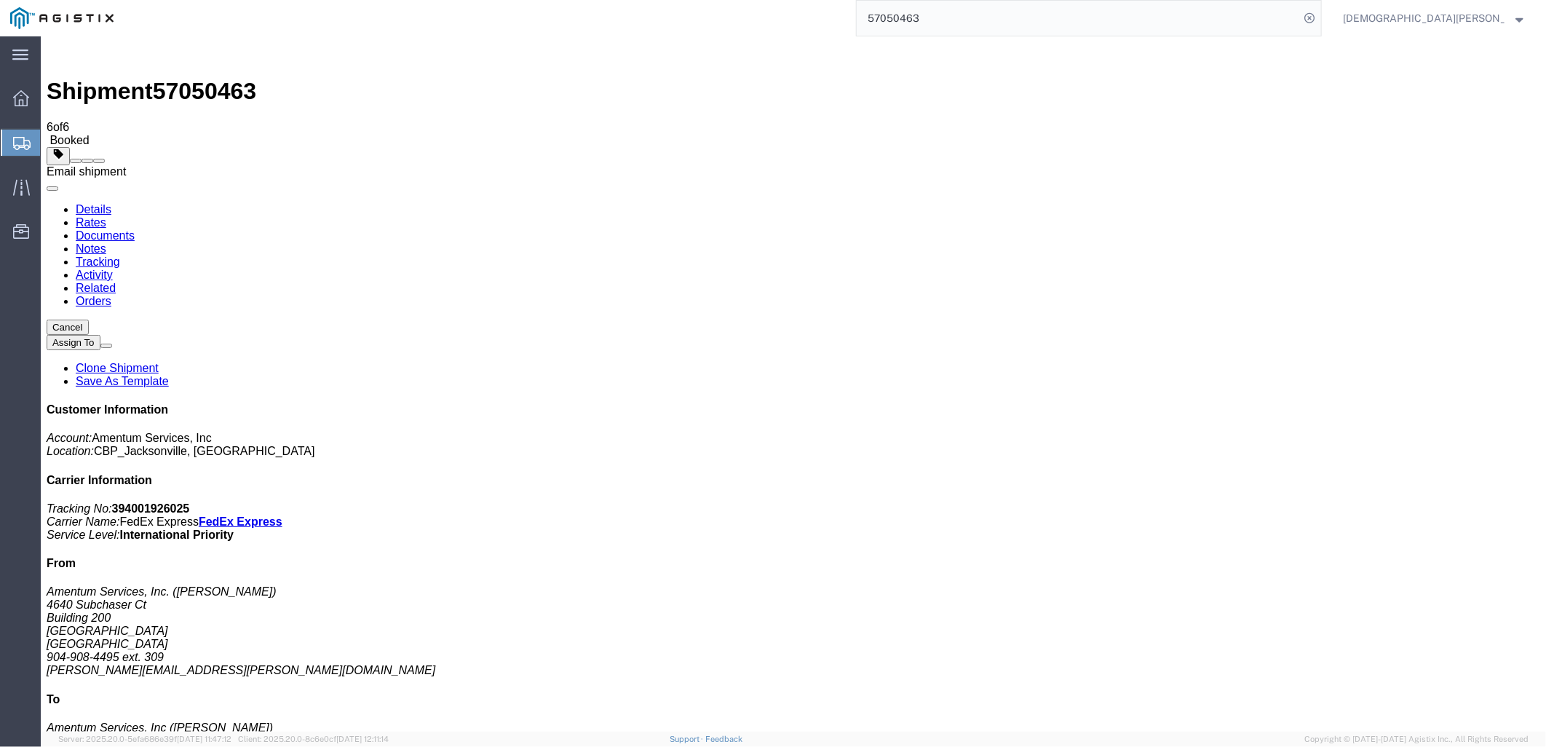
click at [98, 160] on span at bounding box center [98, 160] width 0 height 0
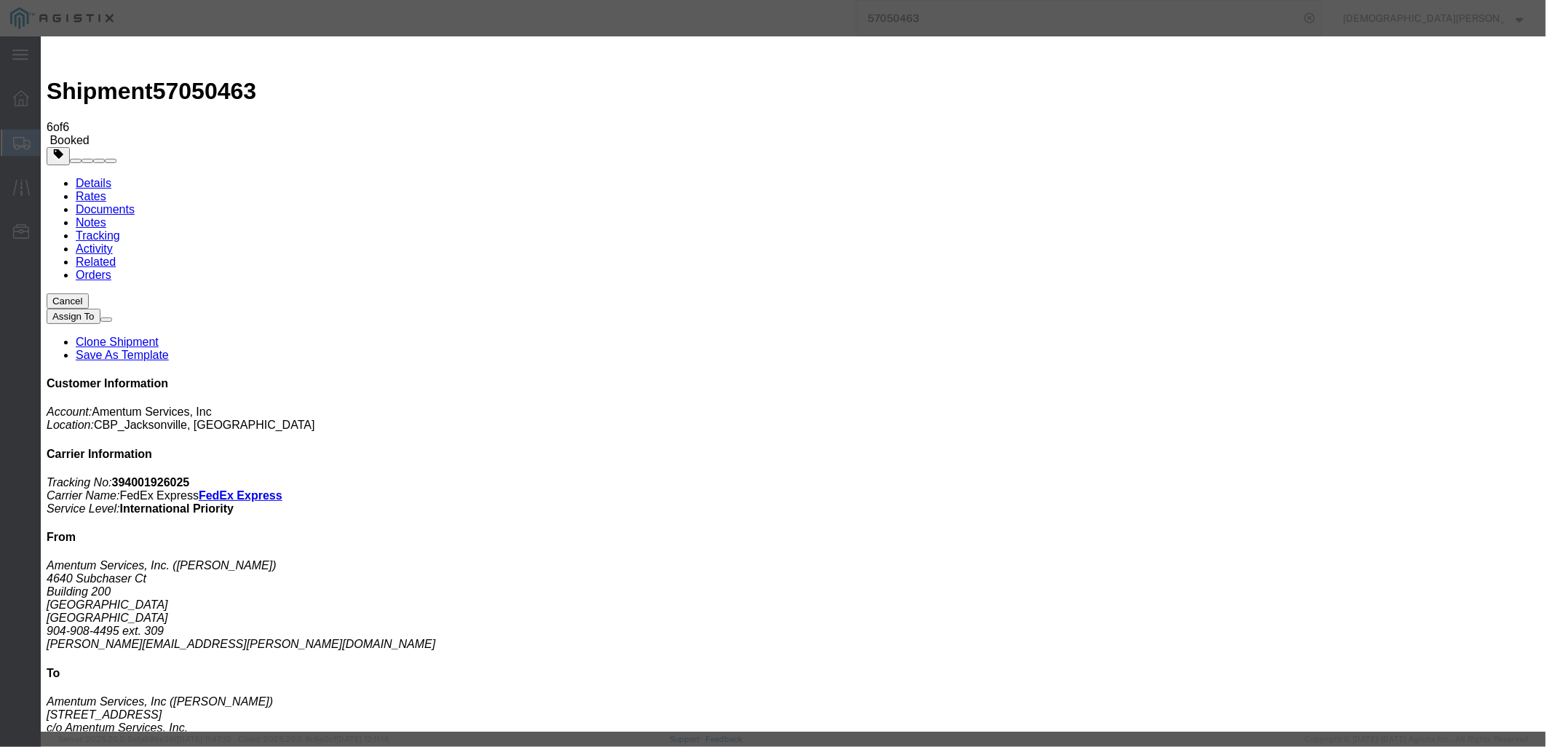
checkbox input "true"
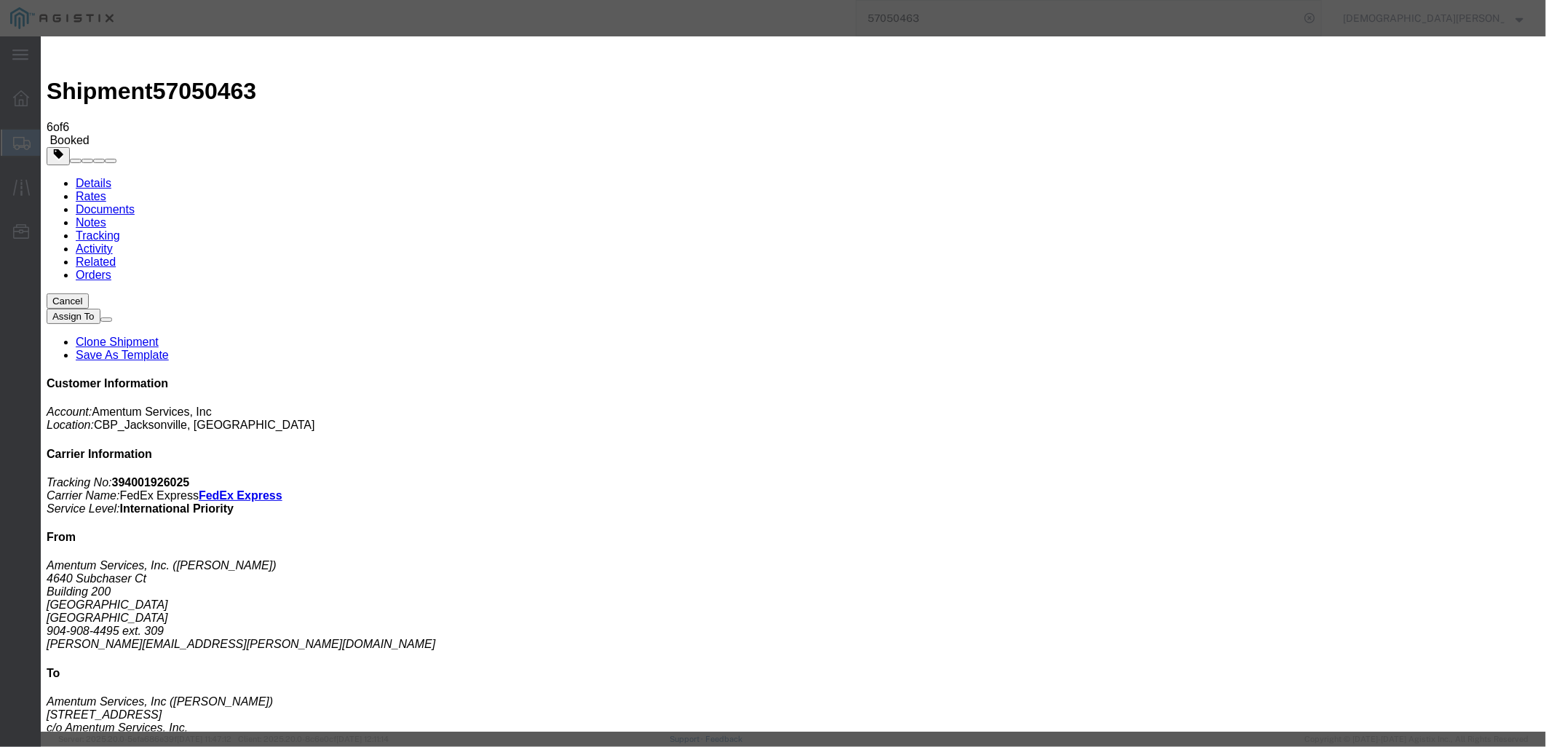
checkbox input "true"
type input "[EMAIL_ADDRESS][DOMAIN_NAME]"
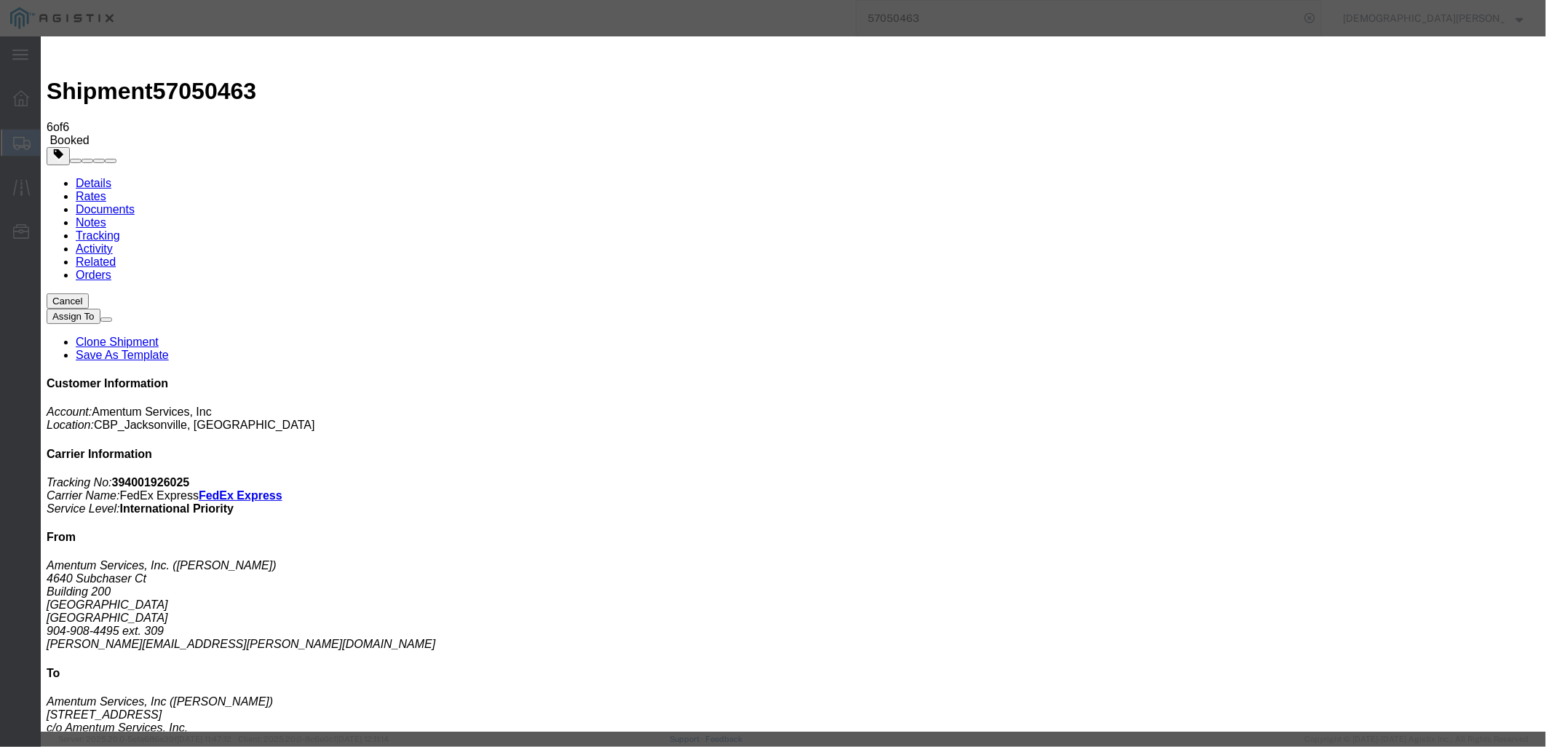
type textarea "AES ONLY FILE"
